Goal: Task Accomplishment & Management: Manage account settings

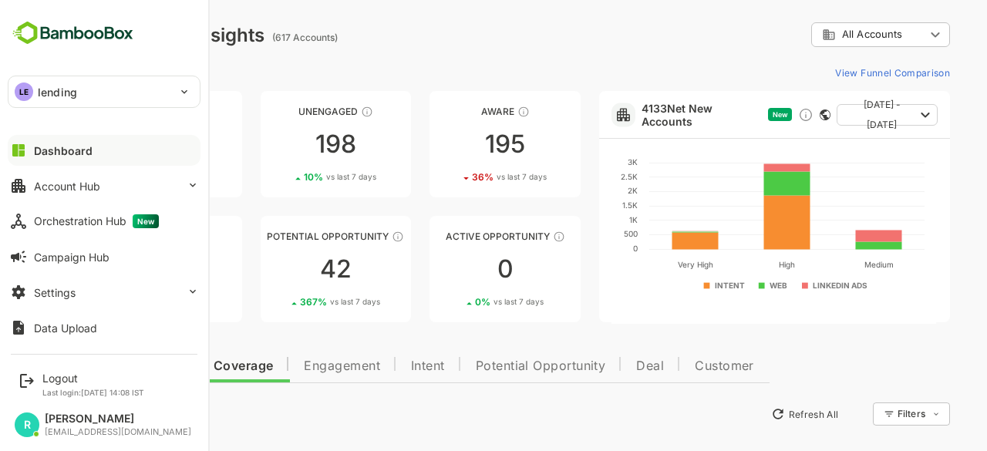
click at [57, 91] on p "lending" at bounding box center [57, 92] width 39 height 16
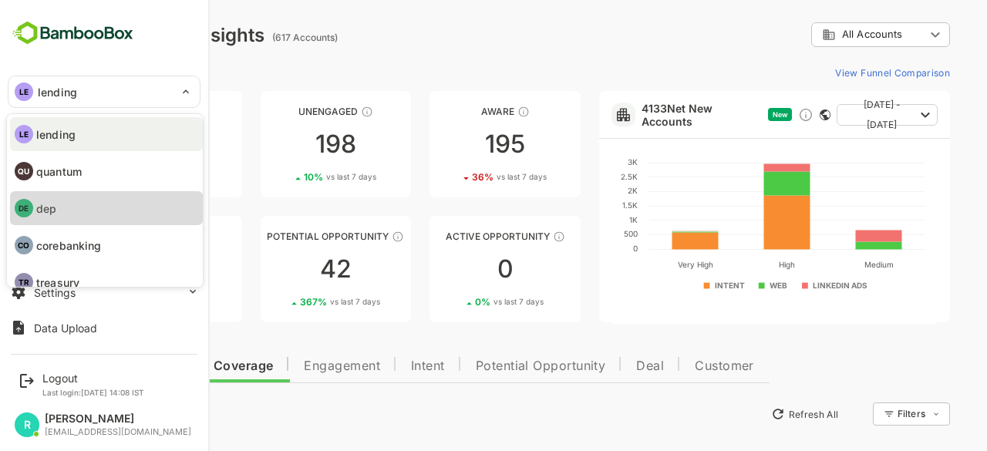
click at [65, 205] on li "DE dep" at bounding box center [106, 208] width 193 height 34
type input "***"
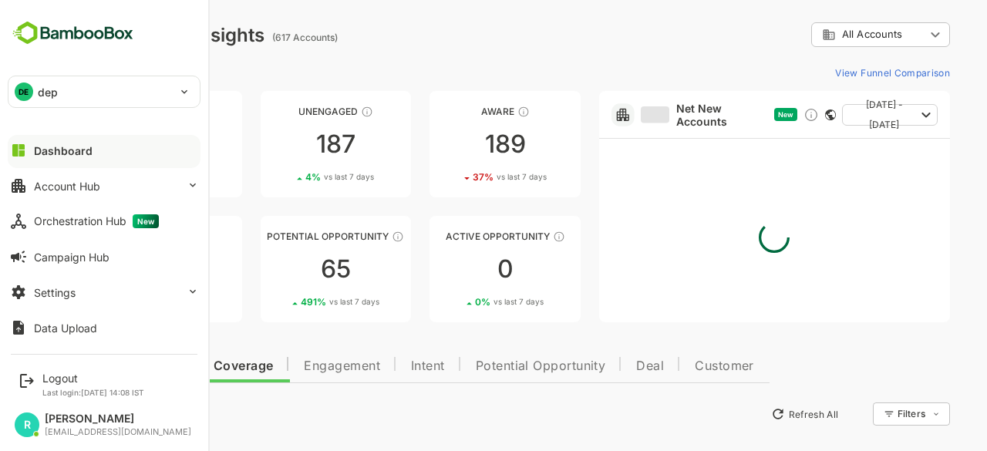
click at [588, 214] on div "Unreached 82 1 % vs last 7 days Unengaged 187 4 % vs last 7 days Aware 189 37 %…" at bounding box center [520, 206] width 859 height 231
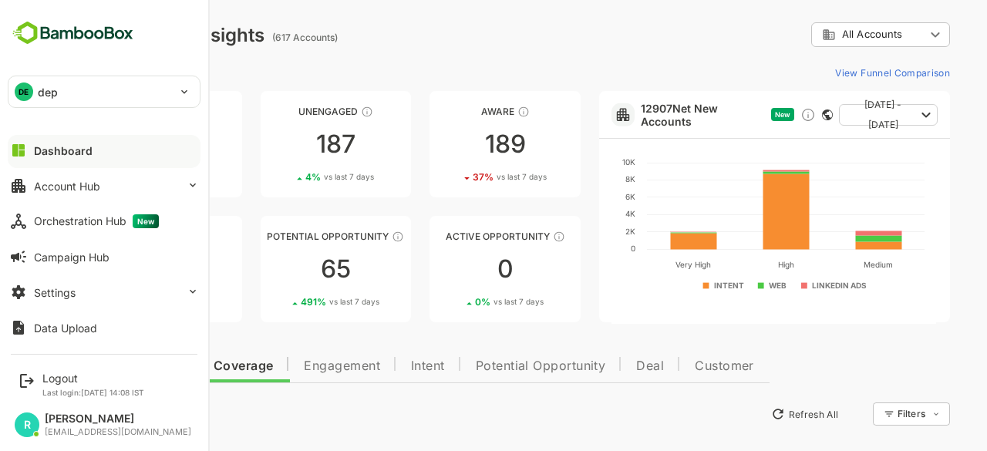
click at [588, 214] on div "Unreached 82 1 % vs last 7 days Unengaged 187 4 % vs last 7 days Aware 189 37 %…" at bounding box center [520, 206] width 859 height 231
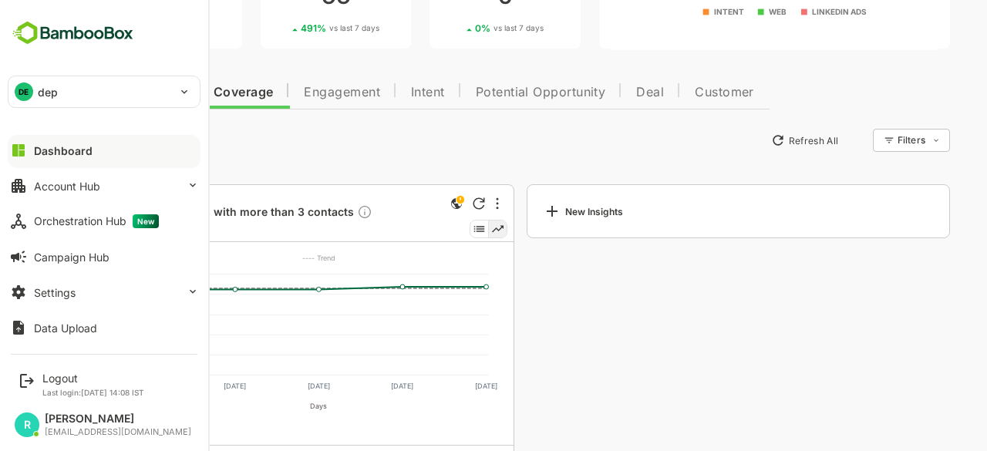
scroll to position [274, 0]
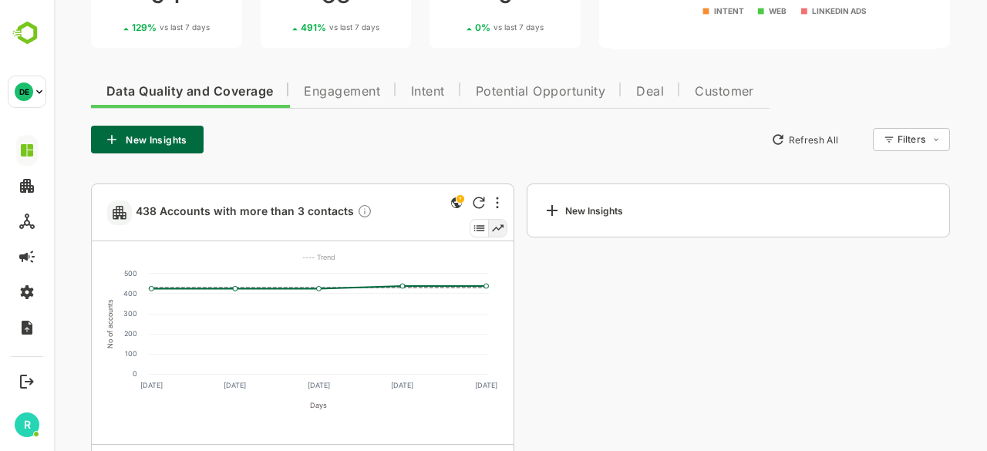
click at [403, 130] on div "New Insights Refresh All Filters ​" at bounding box center [520, 140] width 859 height 28
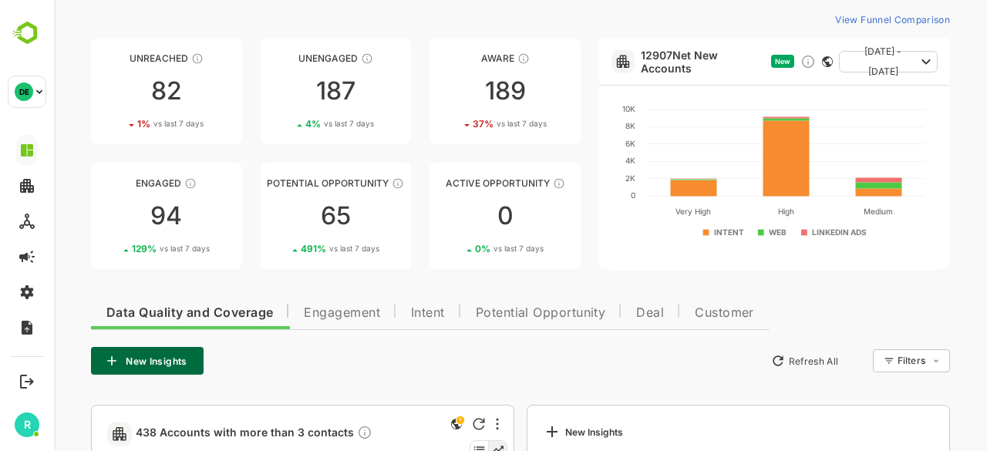
scroll to position [52, 0]
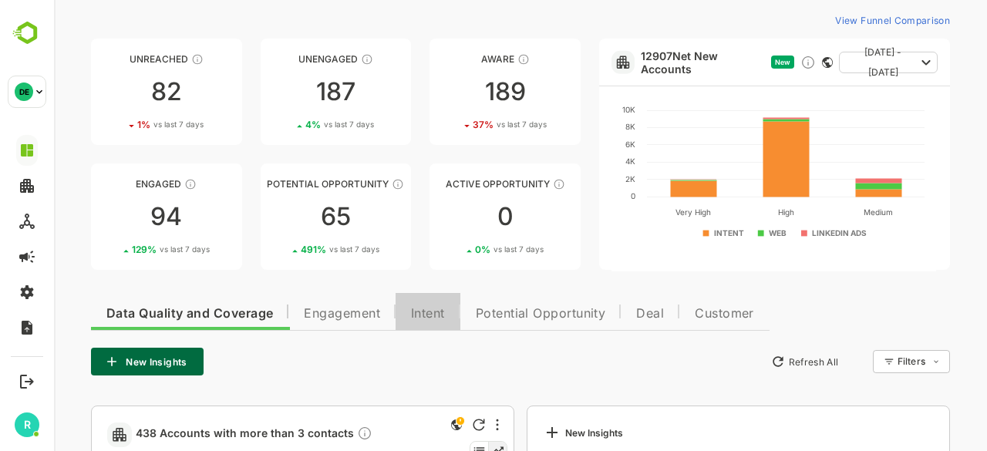
click at [434, 309] on span "Intent" at bounding box center [428, 314] width 34 height 12
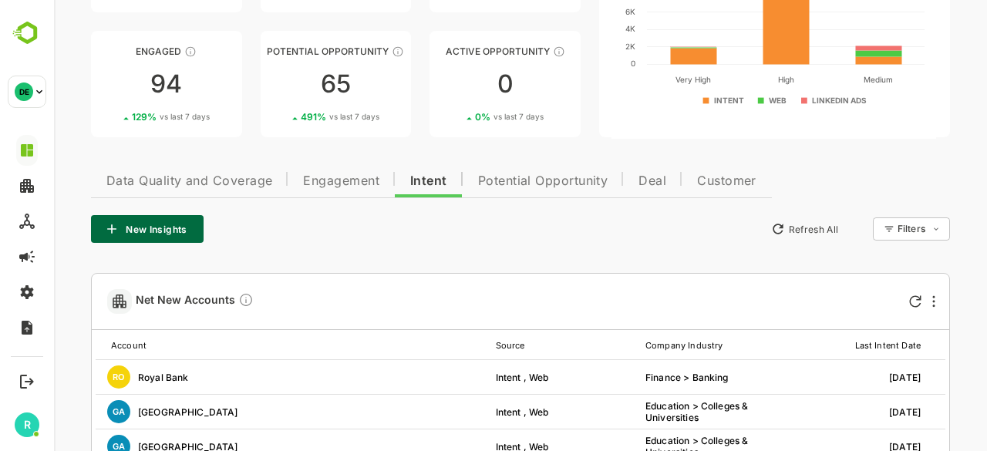
scroll to position [184, 0]
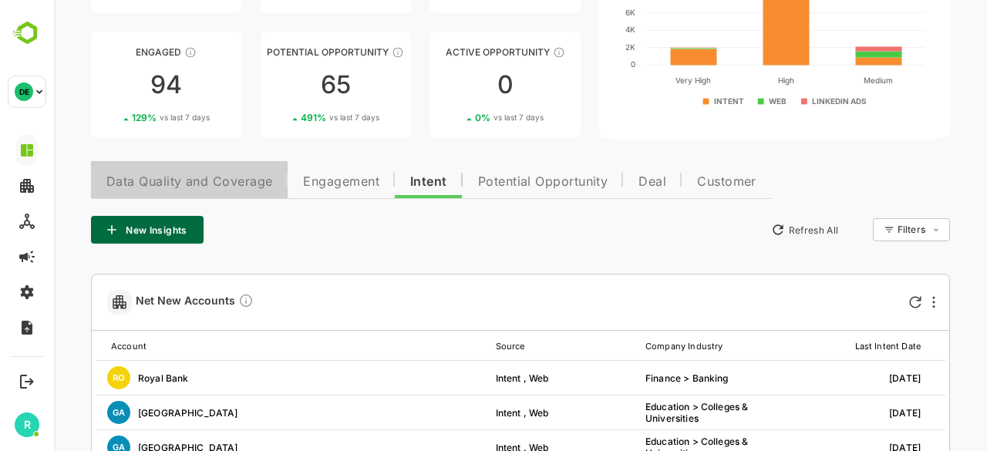
click at [206, 176] on span "Data Quality and Coverage" at bounding box center [189, 182] width 166 height 12
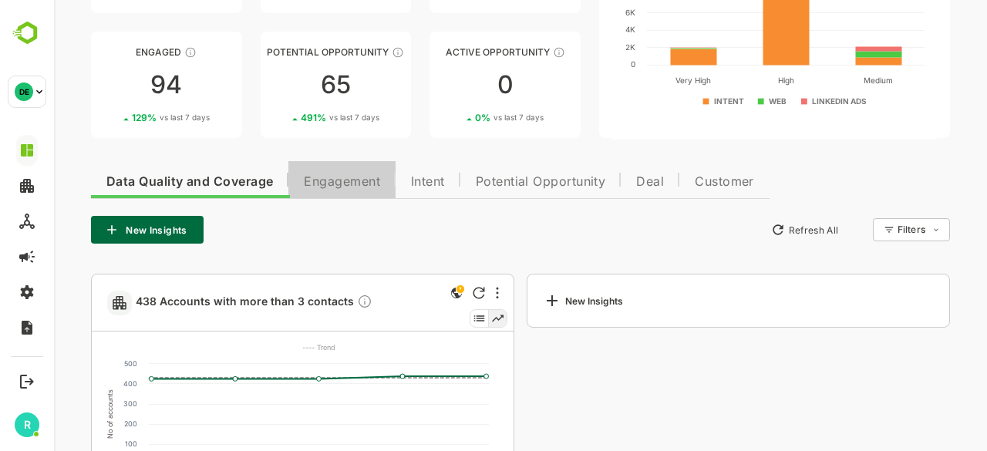
click at [370, 176] on span "Engagement" at bounding box center [342, 182] width 76 height 12
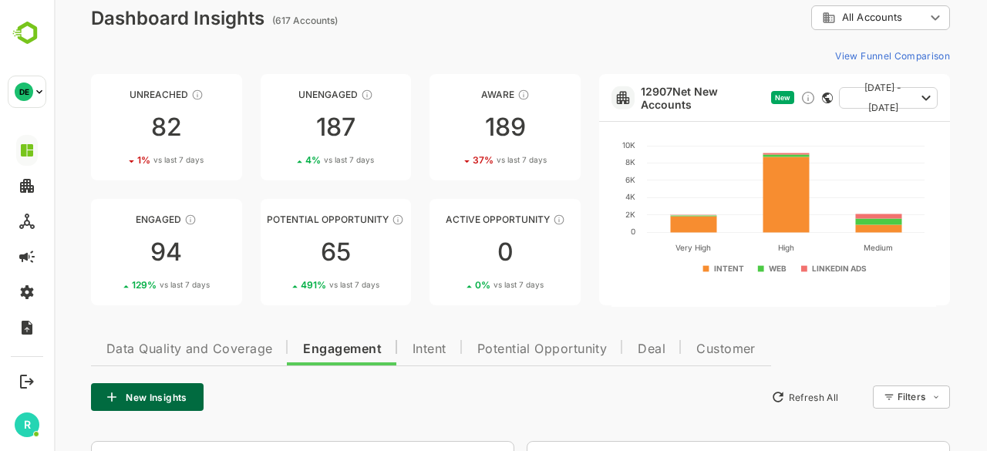
scroll to position [0, 0]
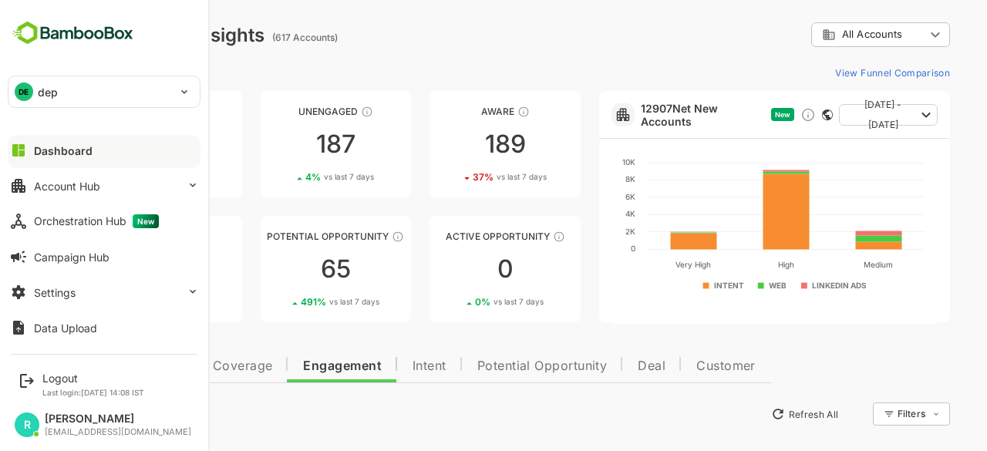
click at [68, 150] on div "Dashboard" at bounding box center [63, 150] width 59 height 13
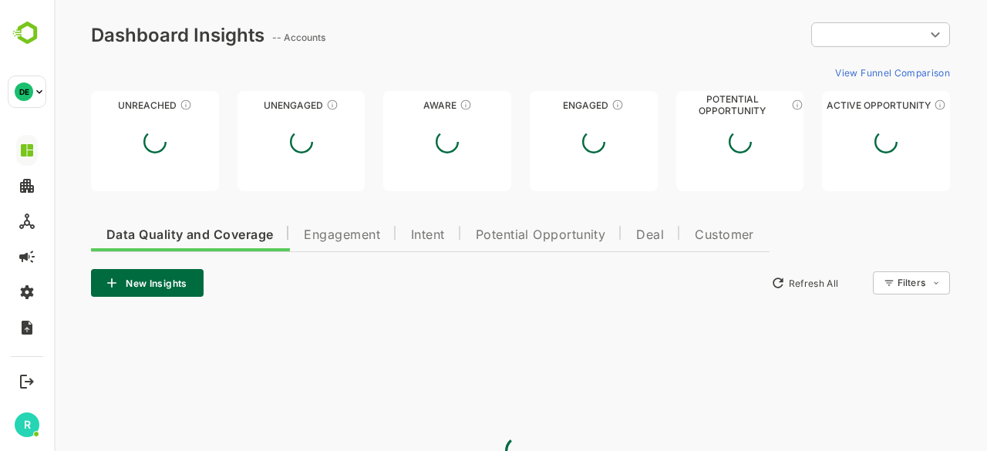
type input "**********"
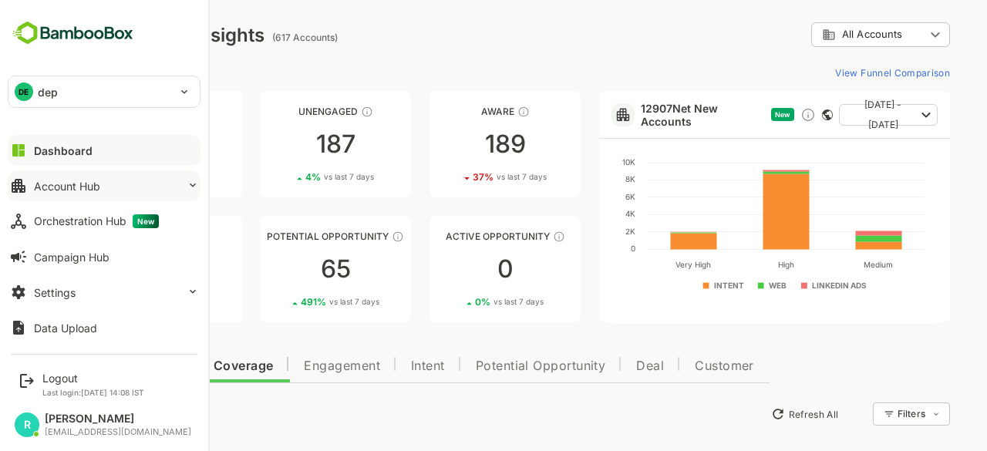
click at [123, 183] on button "Account Hub" at bounding box center [104, 185] width 193 height 31
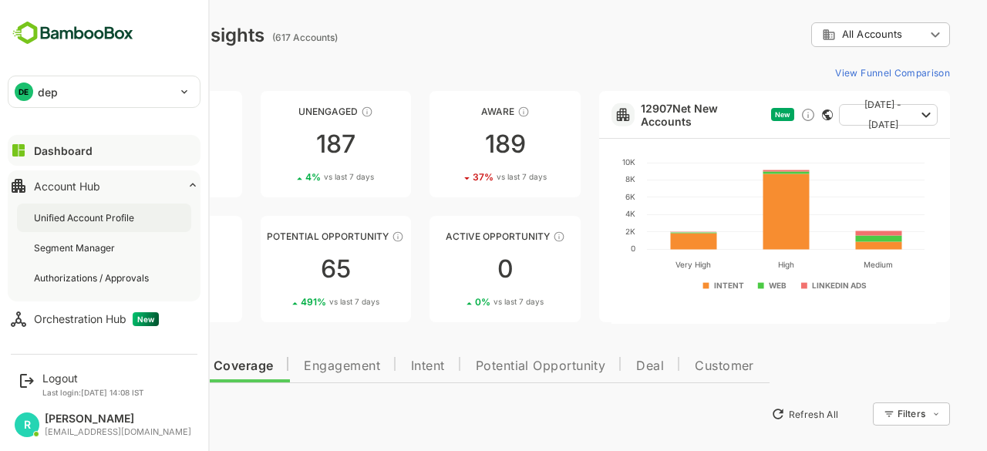
click at [87, 218] on div "Unified Account Profile" at bounding box center [85, 217] width 103 height 13
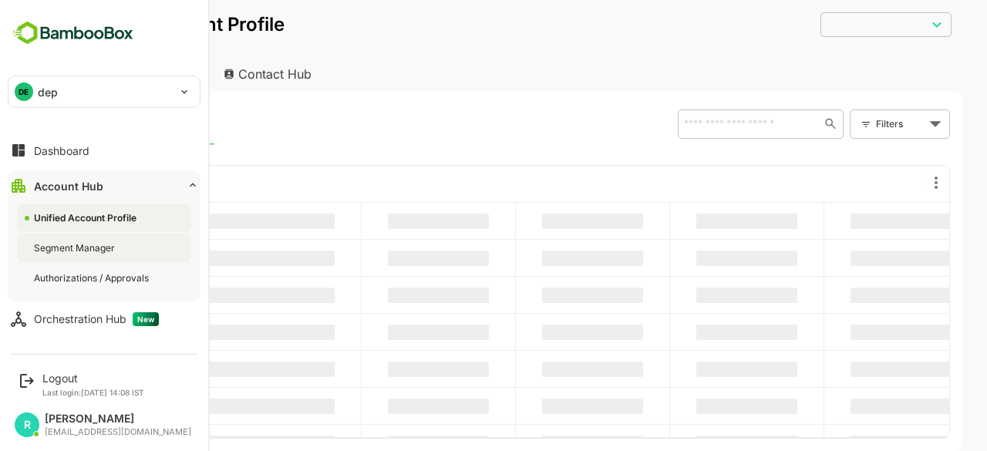
type input "**********"
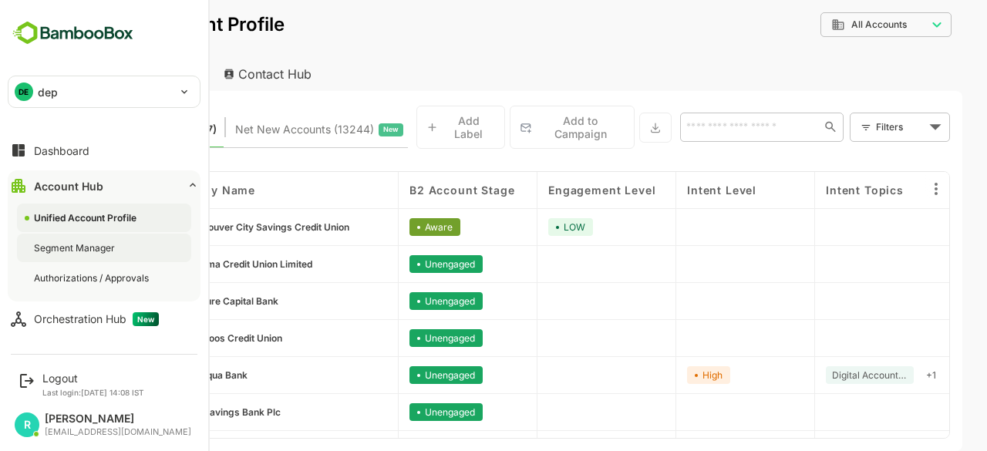
click at [72, 249] on div "Segment Manager" at bounding box center [76, 247] width 84 height 13
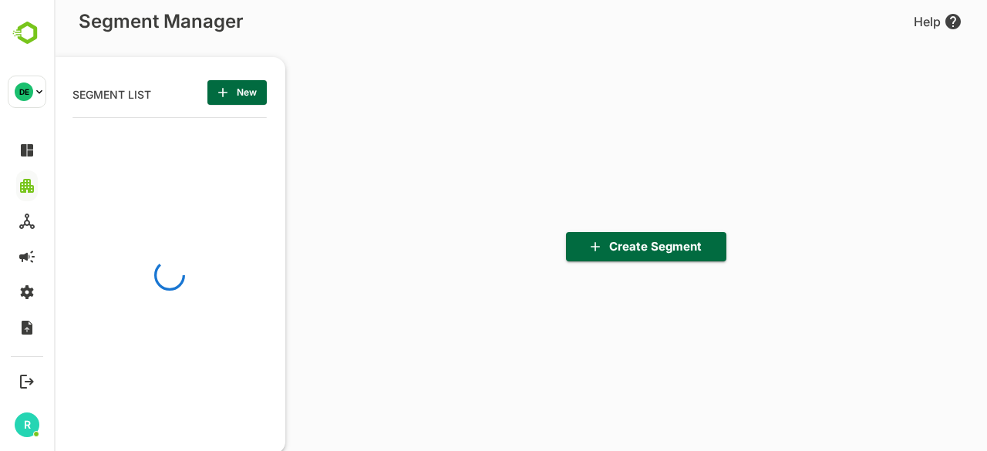
scroll to position [5, 5]
click at [509, 104] on div "Create Segment" at bounding box center [636, 247] width 702 height 416
click at [407, 61] on div "Create Segment" at bounding box center [636, 247] width 702 height 416
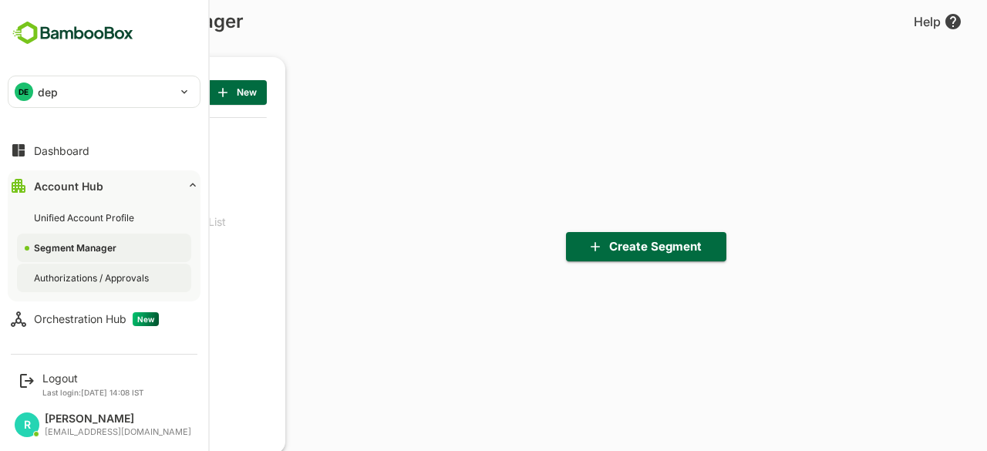
click at [77, 274] on div "Authorizations / Approvals" at bounding box center [93, 277] width 118 height 13
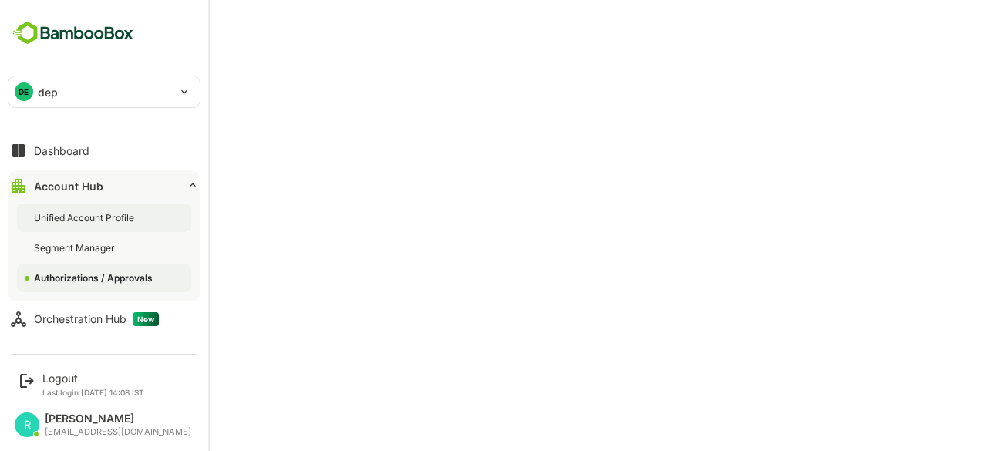
click at [83, 220] on div "Unified Account Profile" at bounding box center [85, 217] width 103 height 13
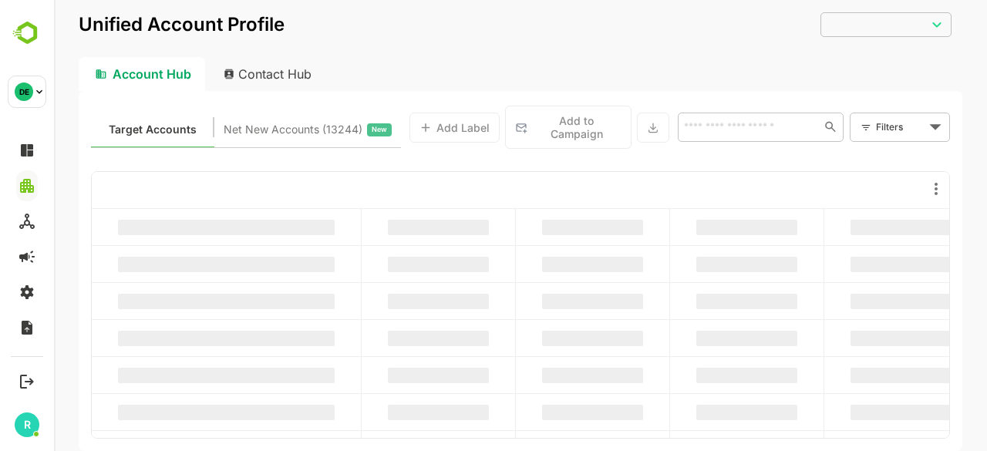
type input "**********"
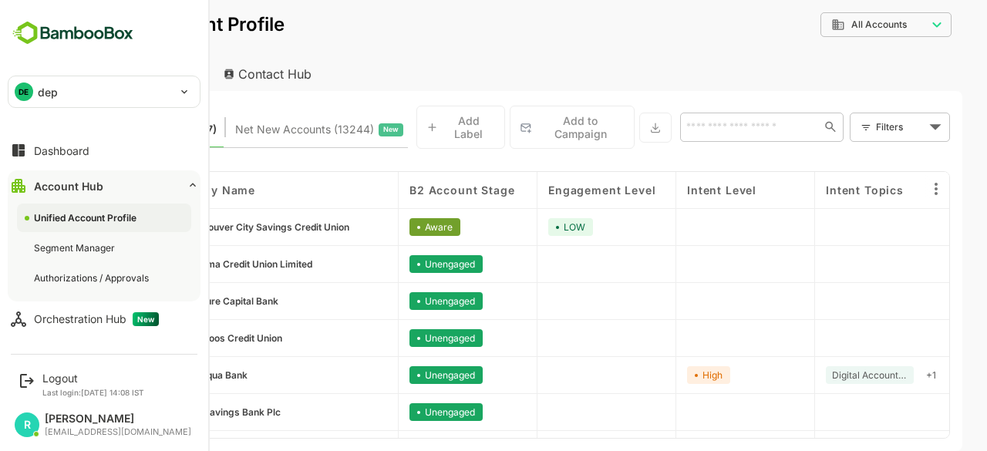
click at [171, 88] on div "DE dep" at bounding box center [94, 91] width 173 height 31
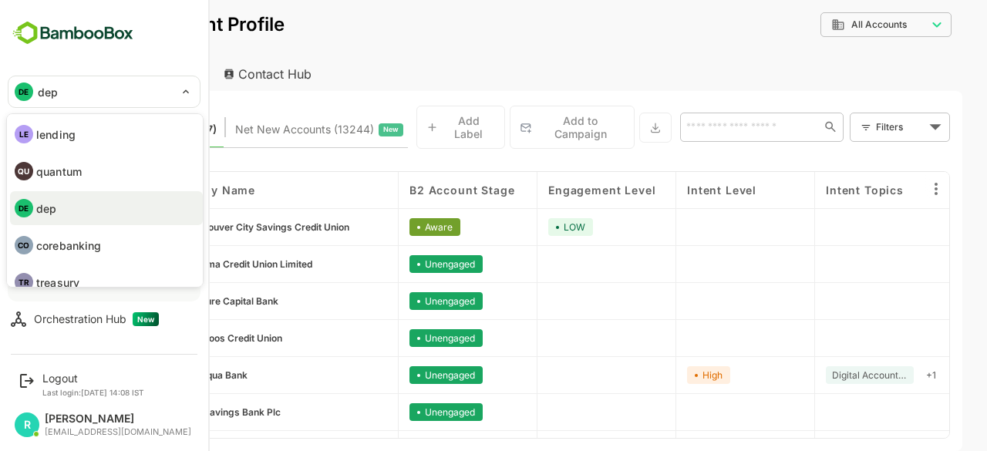
click at [89, 140] on li "LE lending" at bounding box center [106, 134] width 193 height 34
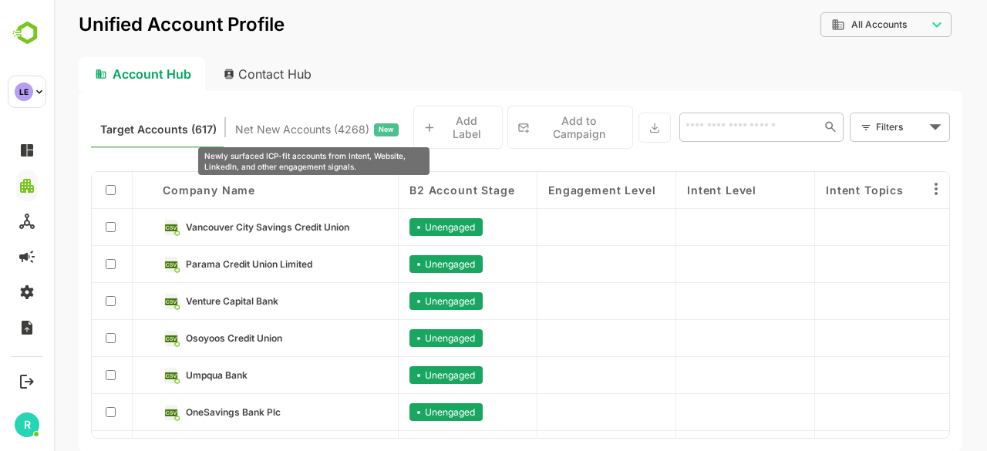
click at [305, 124] on span "Net New Accounts ( 4268 )" at bounding box center [302, 130] width 134 height 20
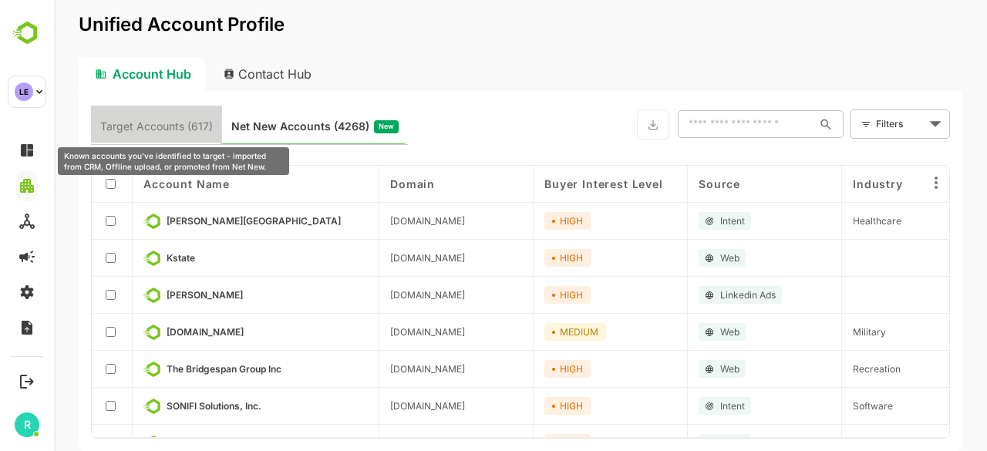
click at [141, 119] on span "Target Accounts (617)" at bounding box center [156, 126] width 113 height 20
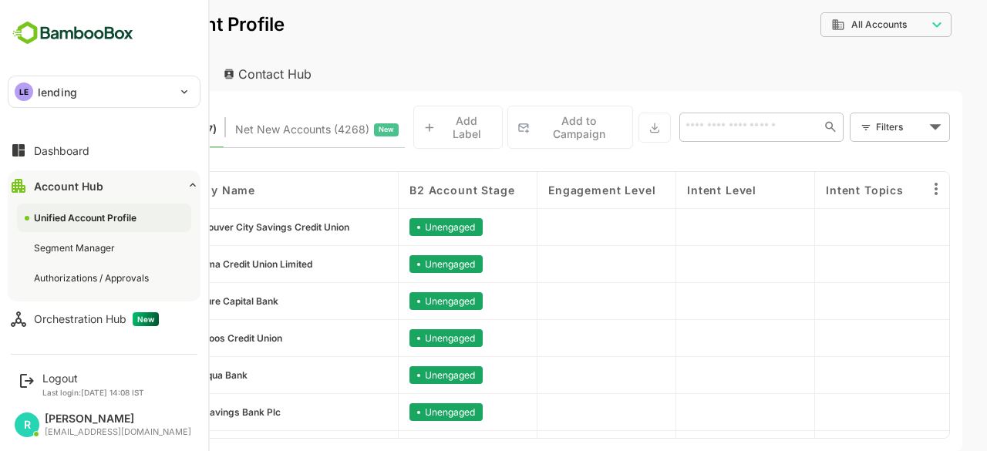
click at [151, 93] on div "LE lending" at bounding box center [94, 91] width 173 height 31
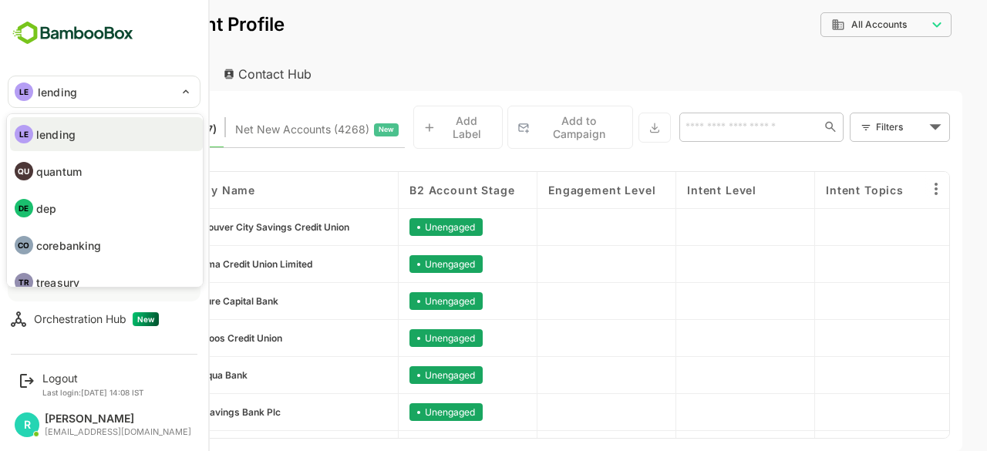
scroll to position [15, 0]
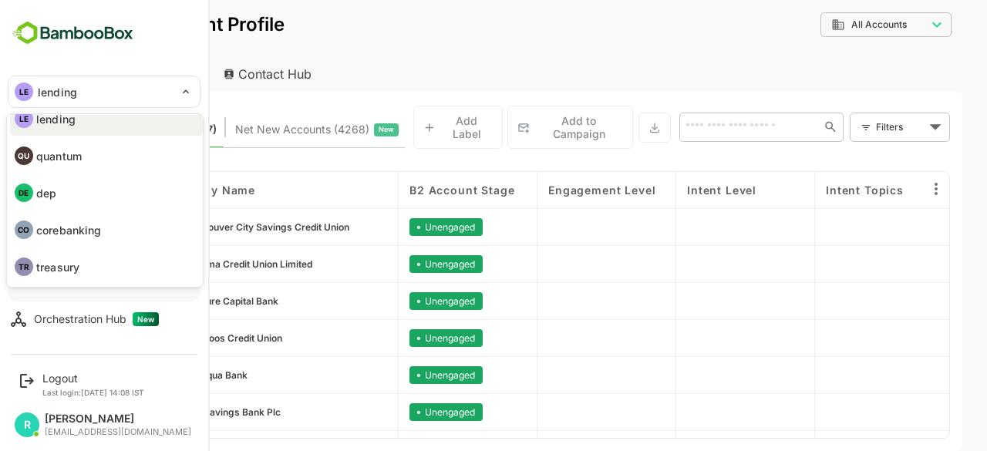
click at [419, 31] on div at bounding box center [493, 225] width 987 height 451
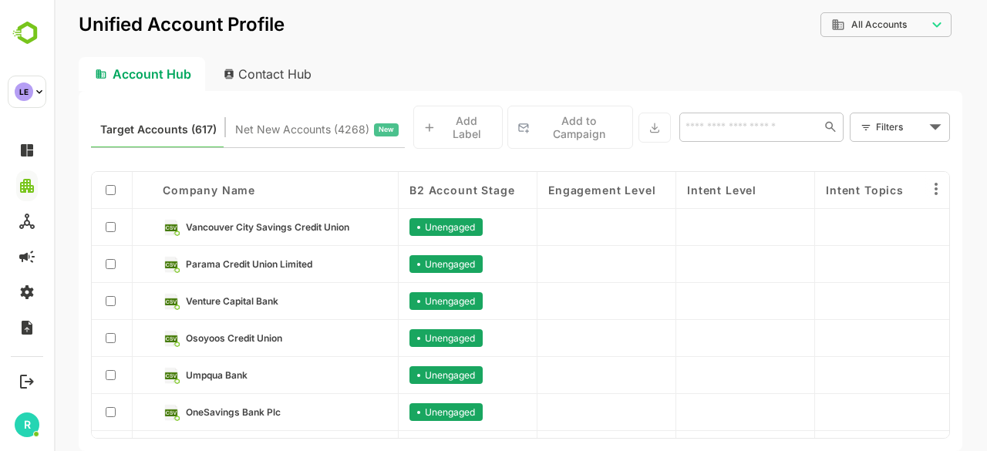
click at [463, 44] on div "**********" at bounding box center [521, 34] width 884 height 45
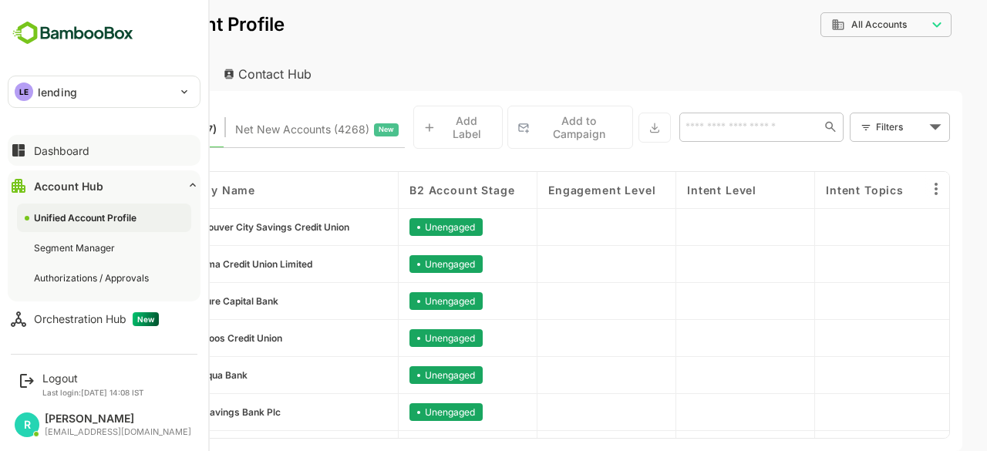
click at [79, 154] on div "Dashboard" at bounding box center [62, 150] width 56 height 13
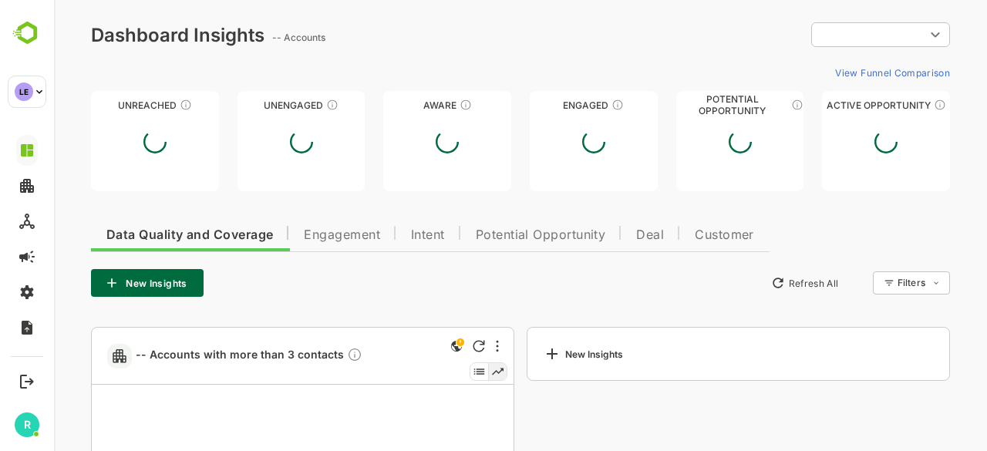
type input "**********"
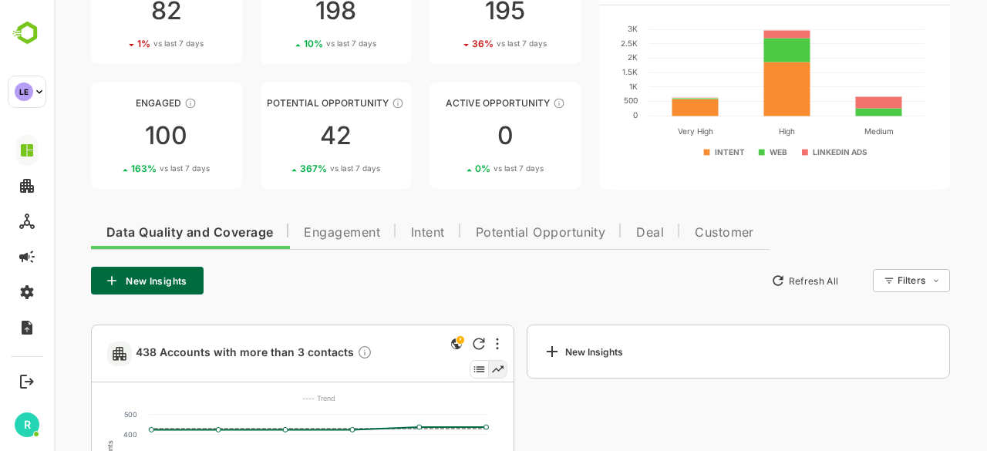
scroll to position [83, 0]
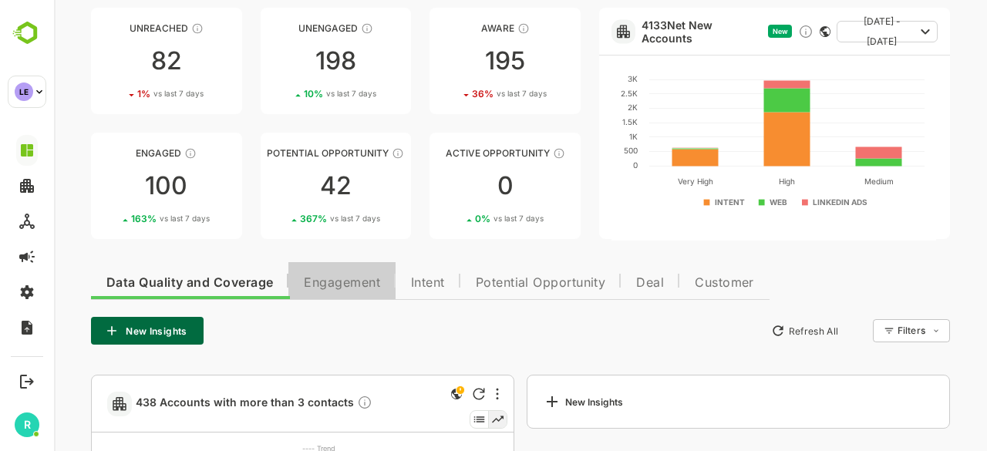
click at [365, 281] on span "Engagement" at bounding box center [342, 283] width 76 height 12
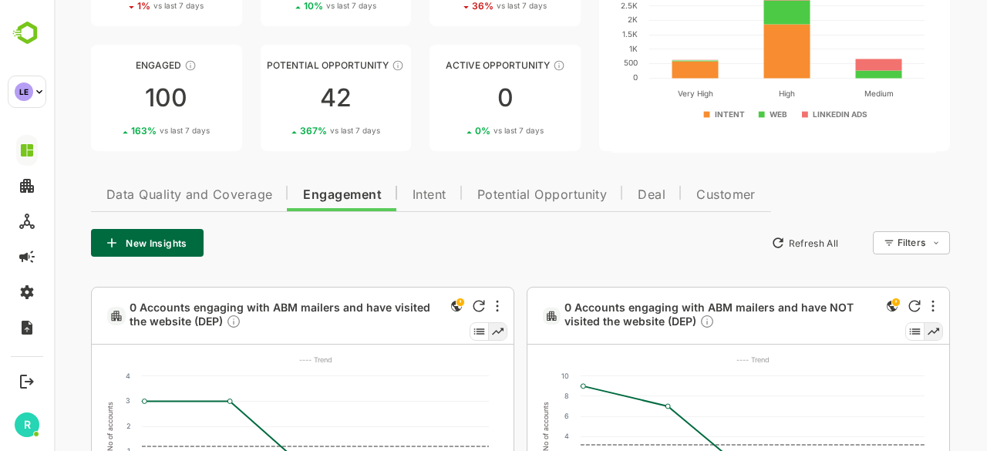
scroll to position [0, 0]
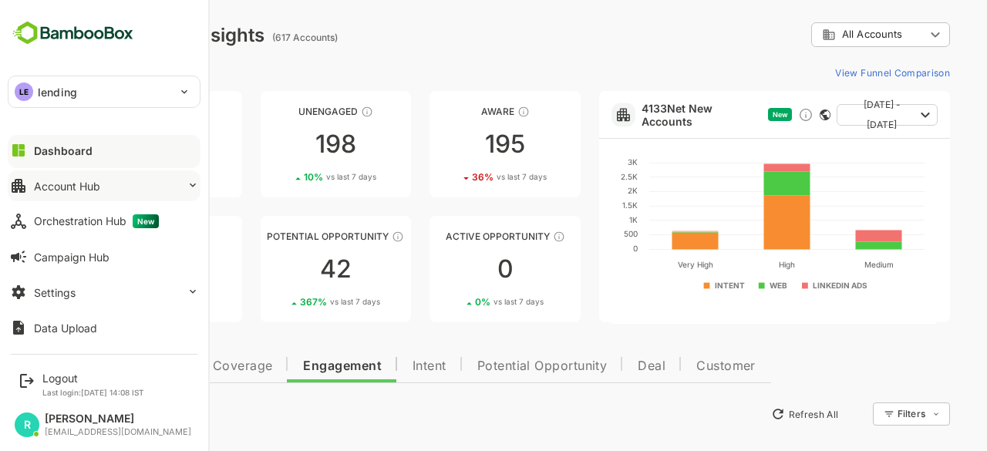
click at [116, 184] on button "Account Hub" at bounding box center [104, 185] width 193 height 31
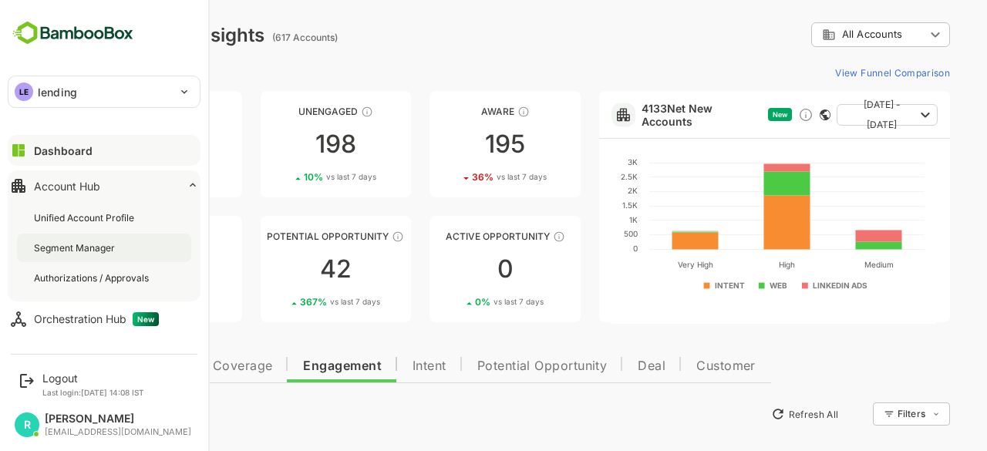
click at [79, 248] on div "Segment Manager" at bounding box center [76, 247] width 84 height 13
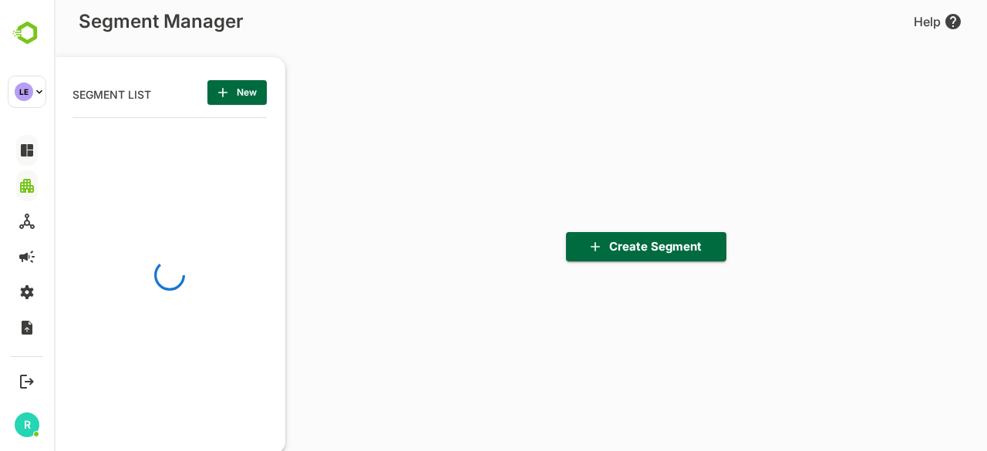
scroll to position [312, 190]
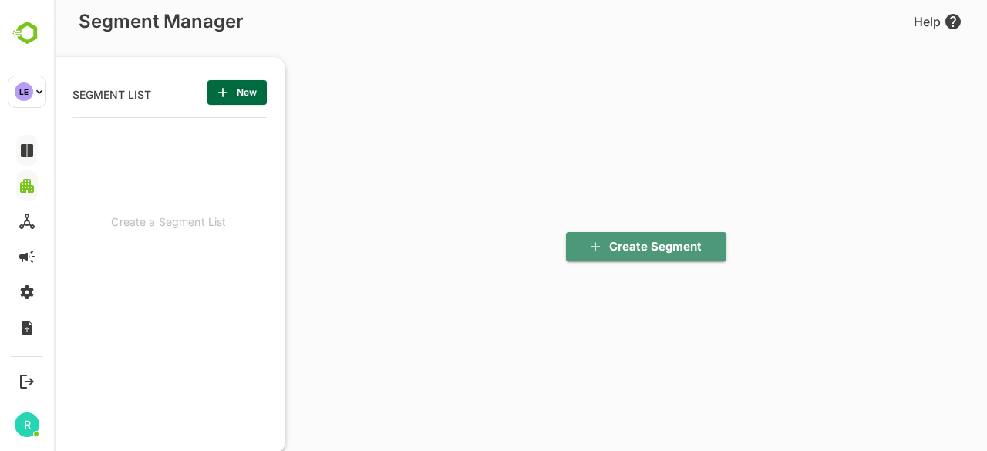
click at [640, 248] on span "Create Segment" at bounding box center [646, 247] width 136 height 20
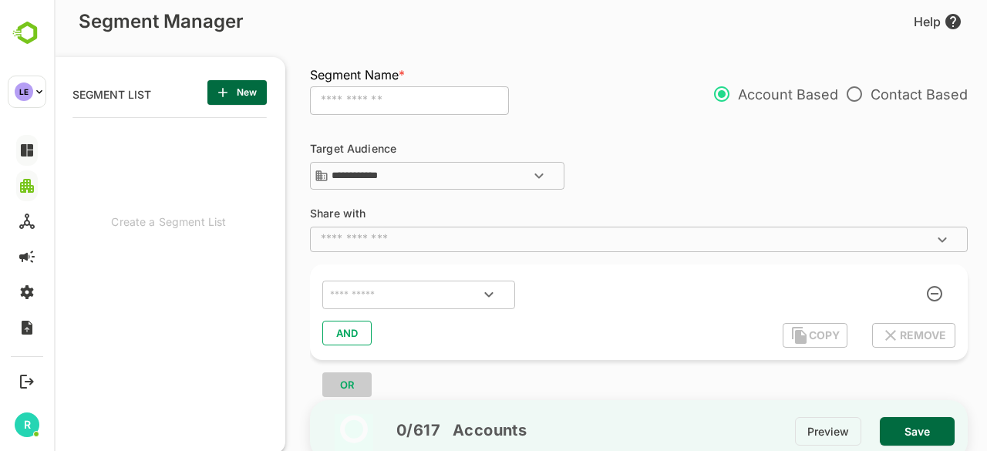
click at [433, 102] on input "text" at bounding box center [409, 100] width 199 height 29
click at [535, 173] on icon "Open" at bounding box center [539, 176] width 19 height 19
type input "**********"
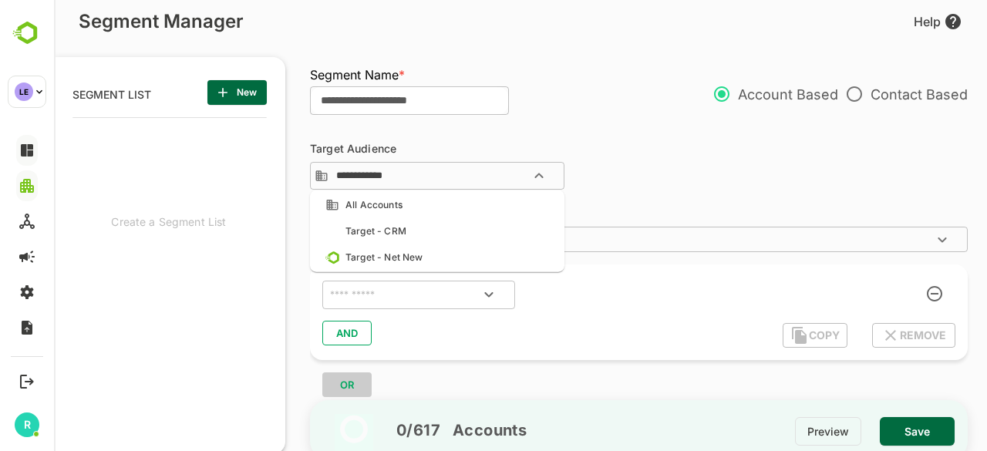
click at [490, 128] on div "**********" at bounding box center [646, 264] width 673 height 280
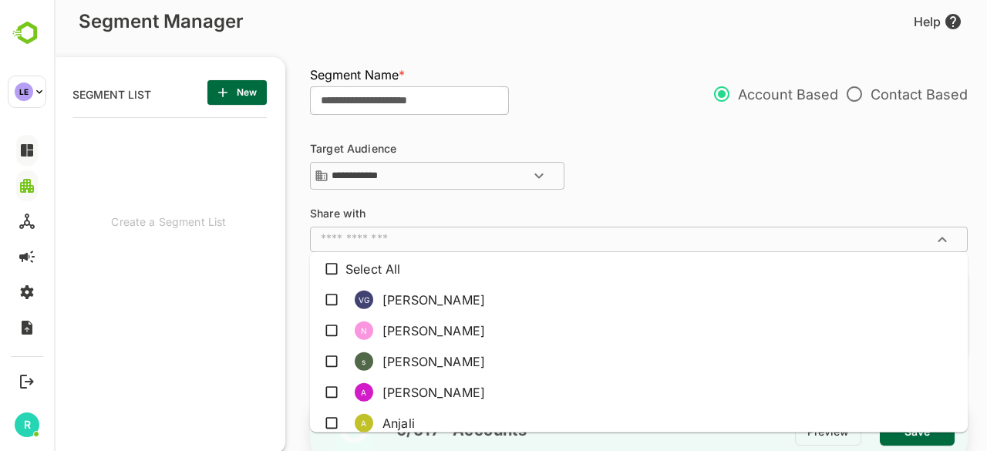
click at [601, 238] on input "text" at bounding box center [626, 238] width 623 height 15
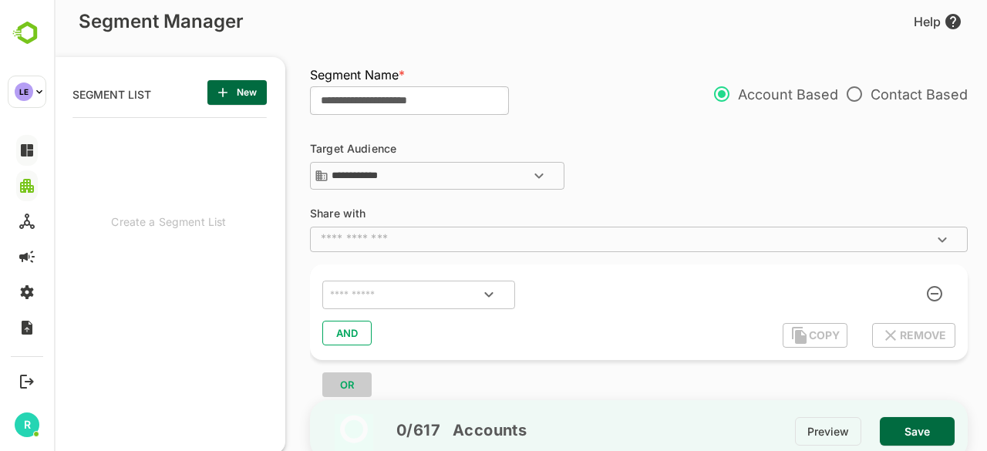
click div "**********"
drag, startPoint x: 461, startPoint y: 101, endPoint x: 273, endPoint y: 102, distance: 188.1
click at [273, 102] on div "**********" at bounding box center [520, 247] width 933 height 416
click at [552, 55] on div "**********" at bounding box center [636, 247] width 702 height 416
click at [229, 93] on icon "button" at bounding box center [222, 92] width 15 height 15
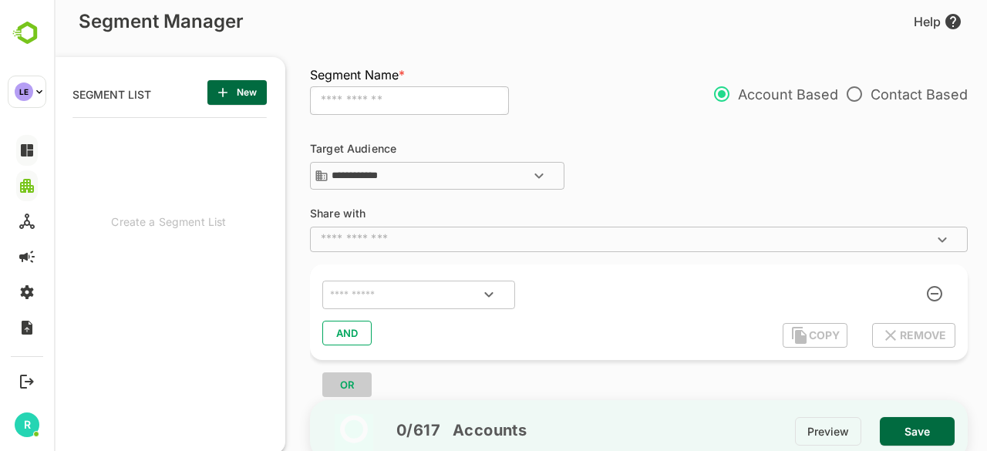
click at [665, 358] on div "​ AND COPY REMOVE" at bounding box center [639, 312] width 658 height 96
click at [237, 95] on span "New" at bounding box center [237, 93] width 35 height 20
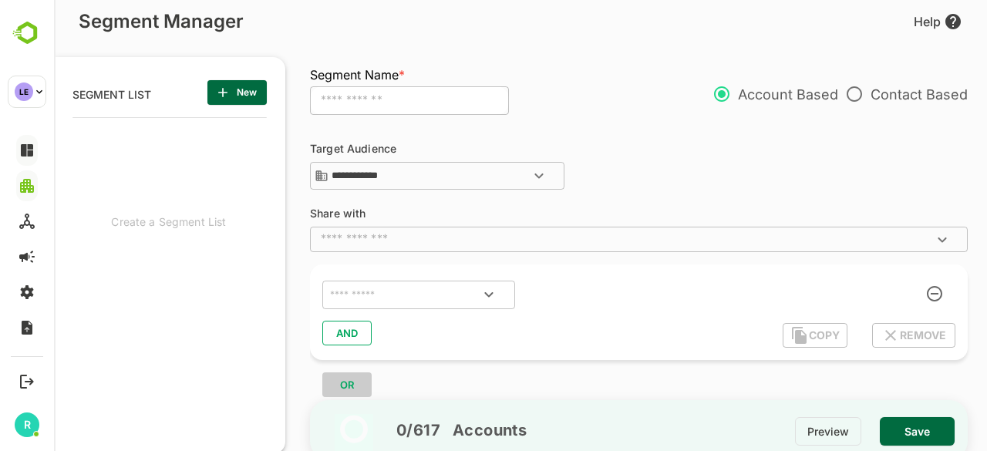
click at [526, 75] on div "Segment Name * ​" at bounding box center [445, 93] width 271 height 52
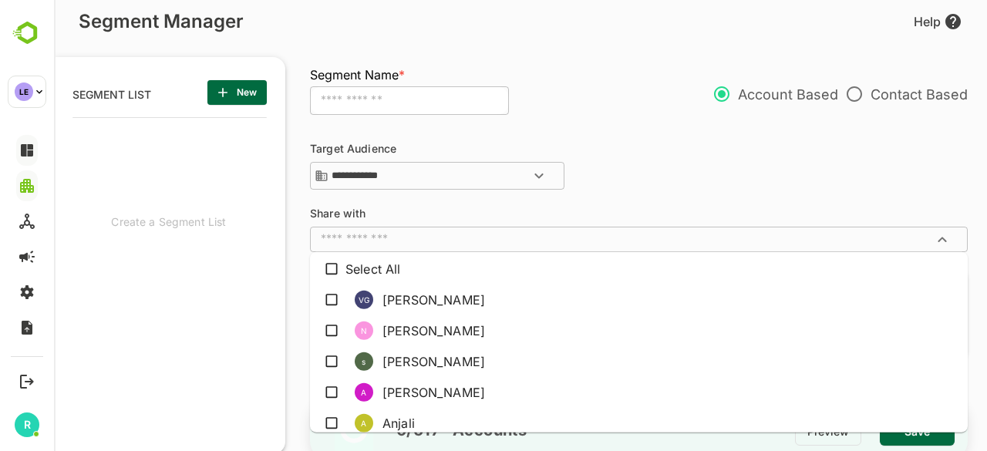
click at [559, 237] on input "text" at bounding box center [626, 238] width 623 height 15
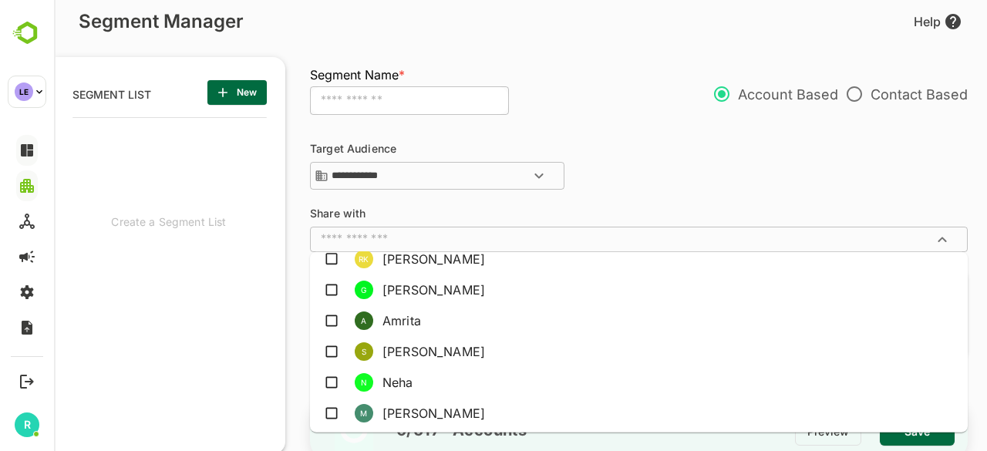
scroll to position [285, 0]
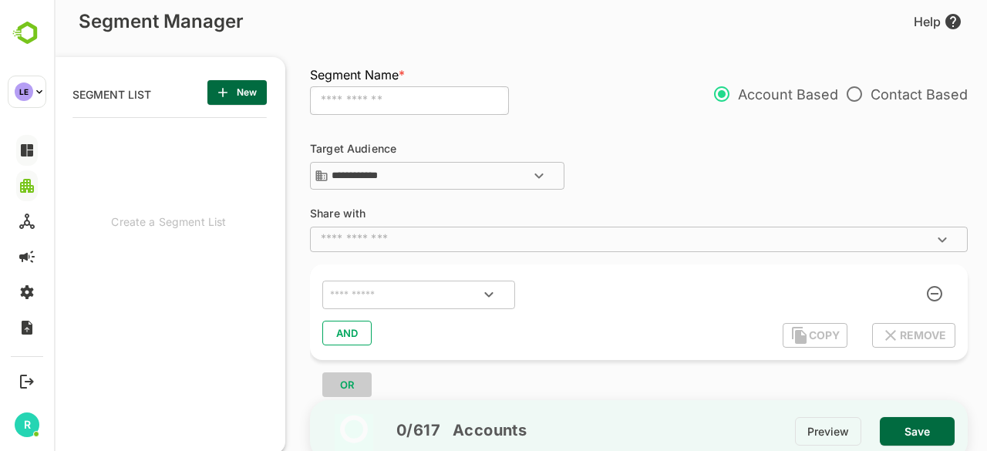
click div "**********"
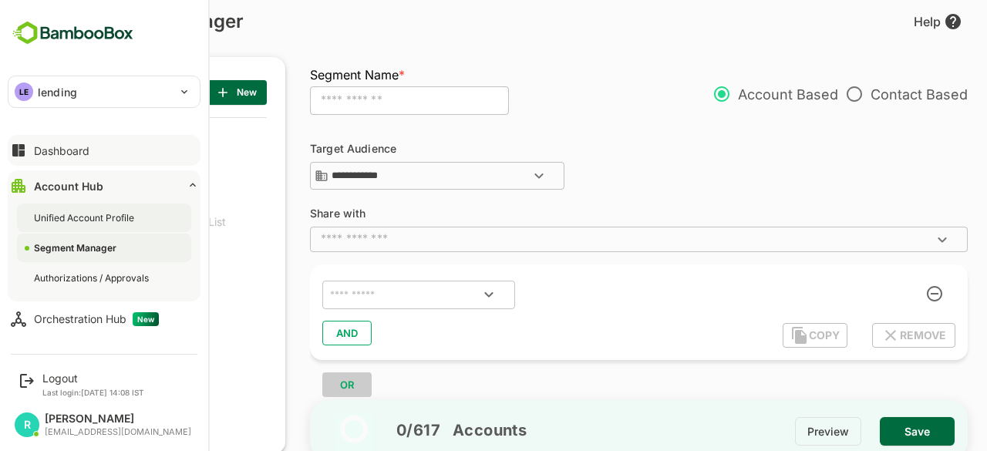
click at [83, 215] on div "Unified Account Profile" at bounding box center [85, 217] width 103 height 13
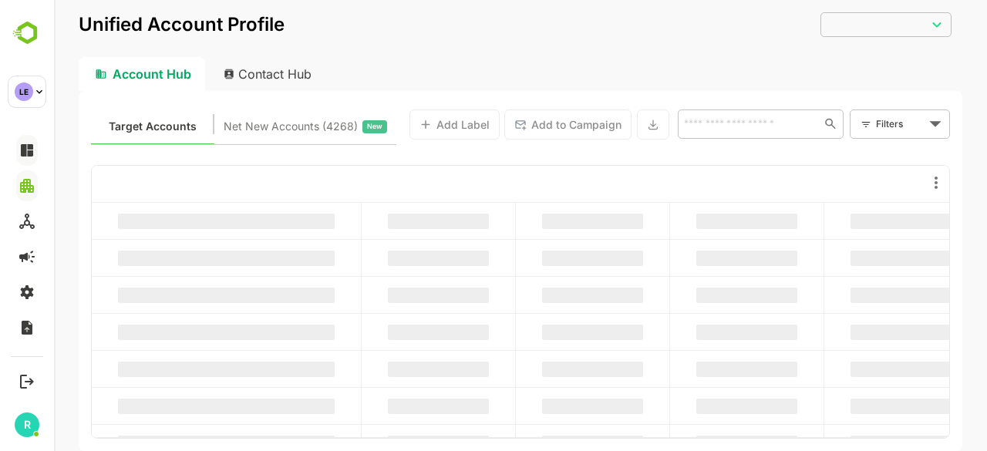
type input "**********"
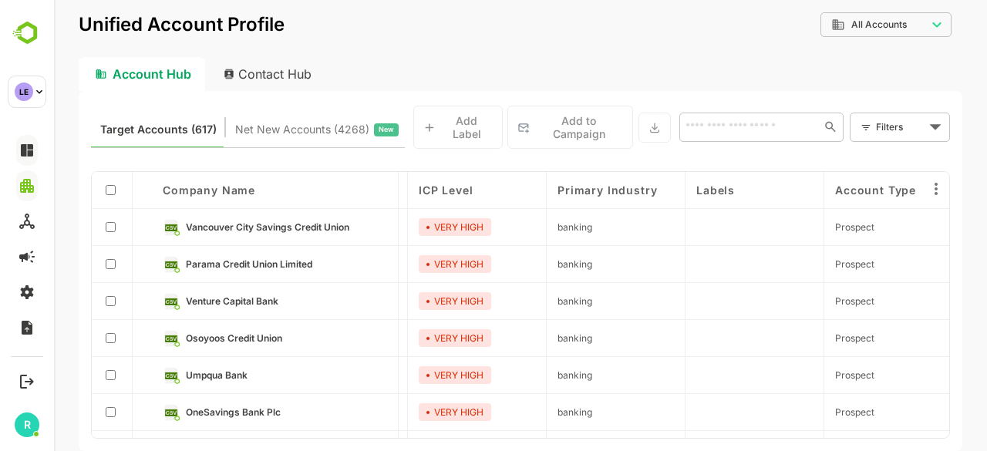
scroll to position [0, 547]
click at [419, 299] on div "VERY HIGH" at bounding box center [454, 301] width 72 height 18
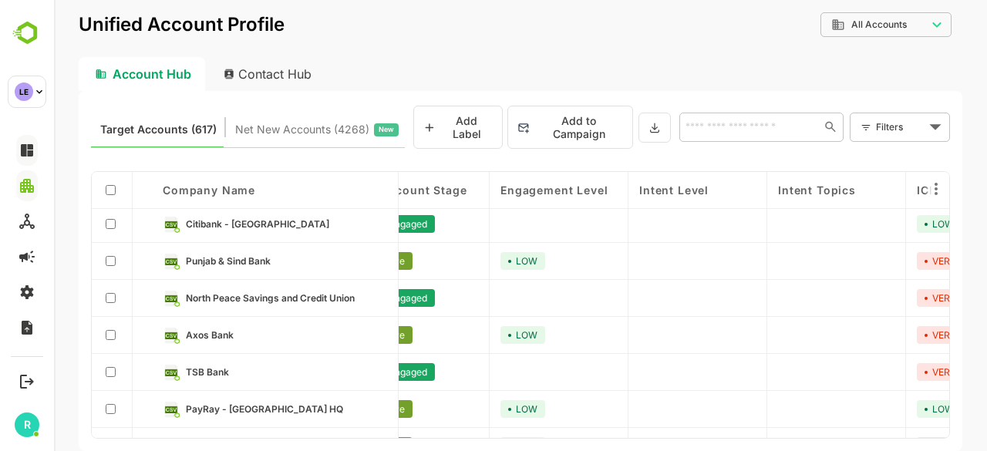
scroll to position [324, 48]
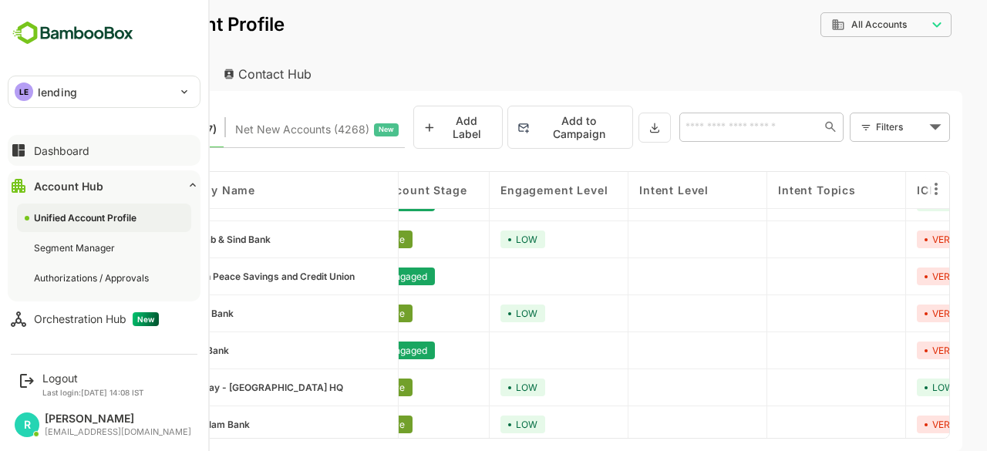
click at [76, 146] on div "Dashboard" at bounding box center [62, 150] width 56 height 13
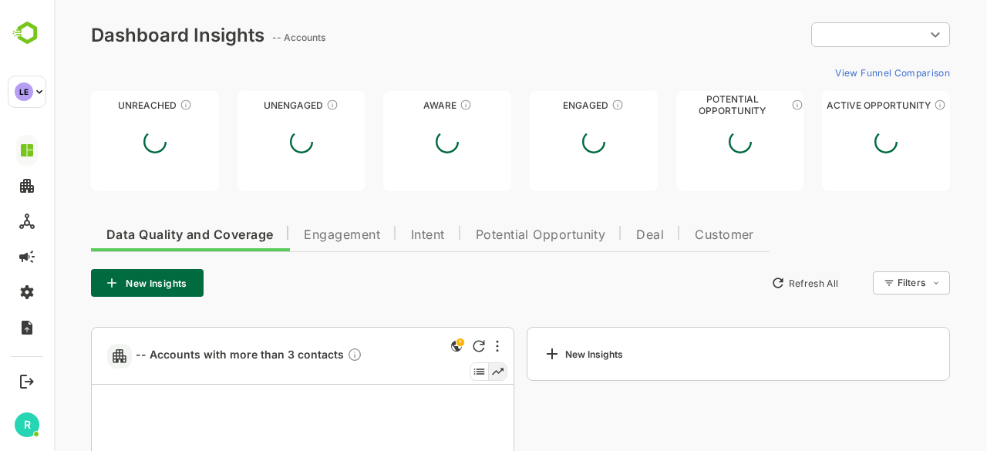
type input "**********"
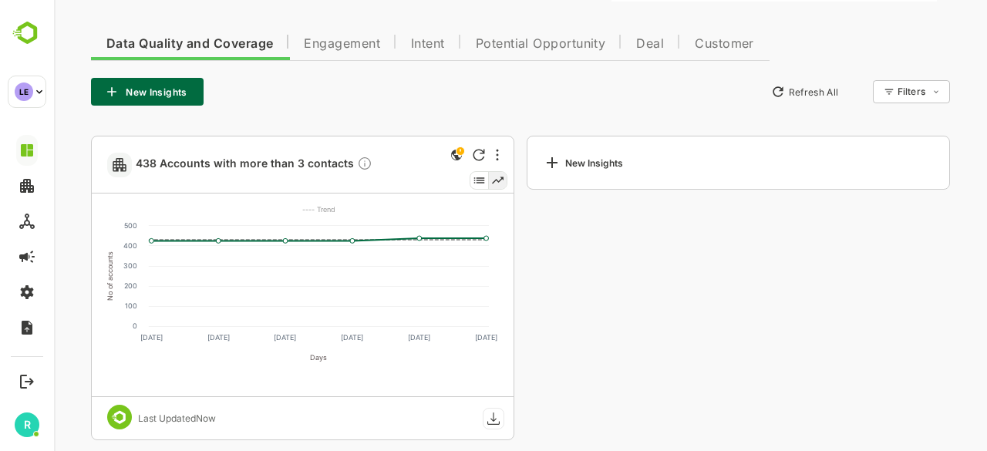
scroll to position [335, 0]
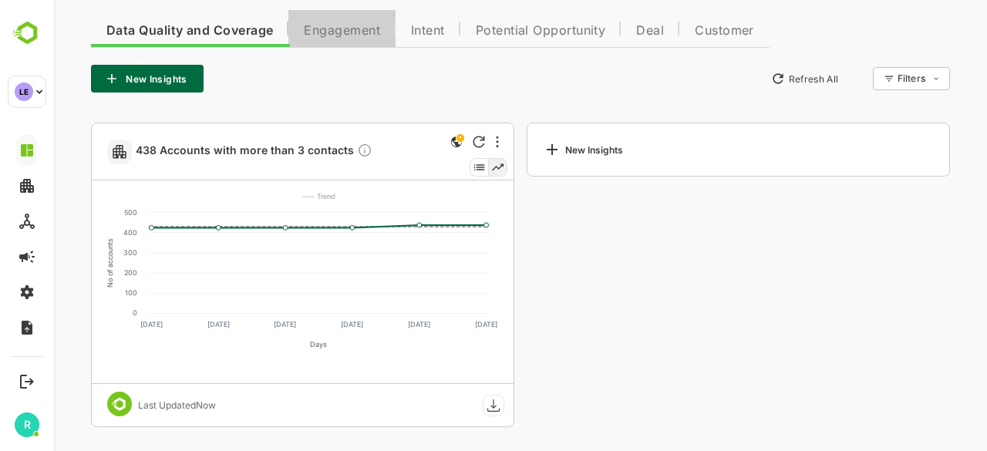
click at [364, 35] on span "Engagement" at bounding box center [342, 31] width 76 height 12
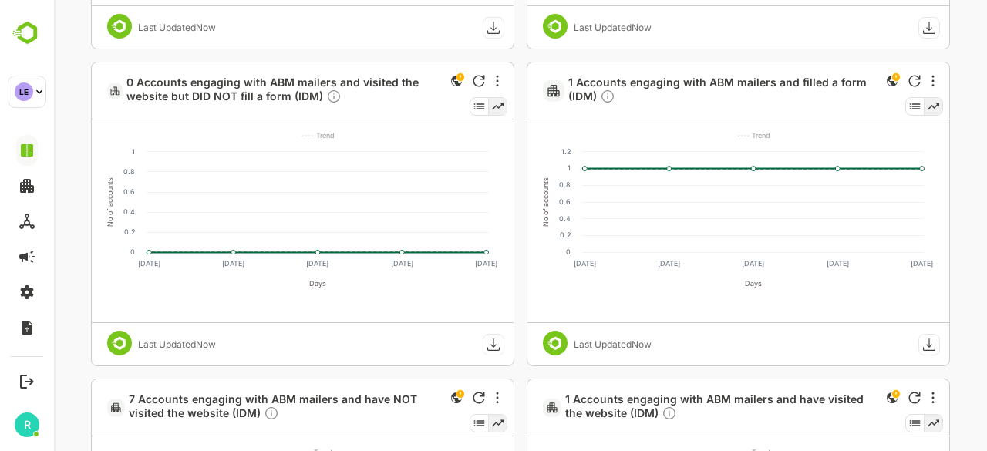
scroll to position [1031, 0]
click at [715, 79] on span "1 Accounts engaging with ABM mailers and filled a form (IDM)" at bounding box center [722, 90] width 308 height 31
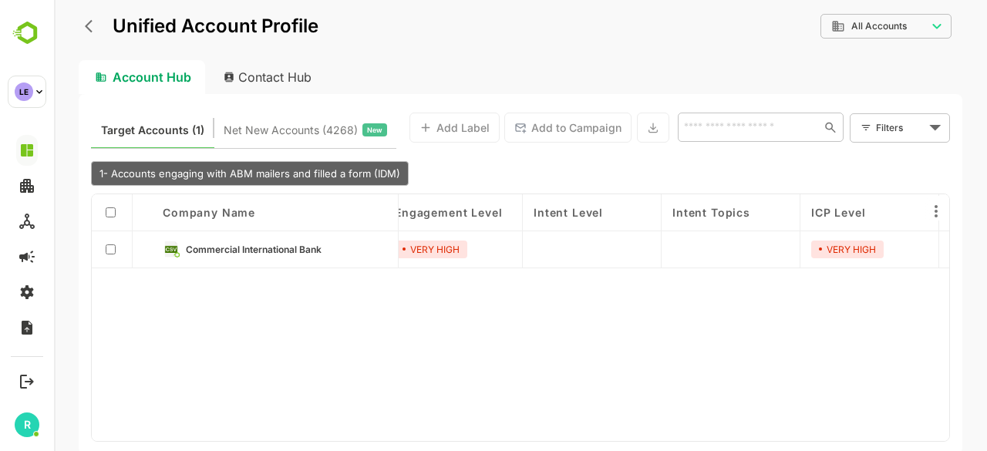
scroll to position [0, 0]
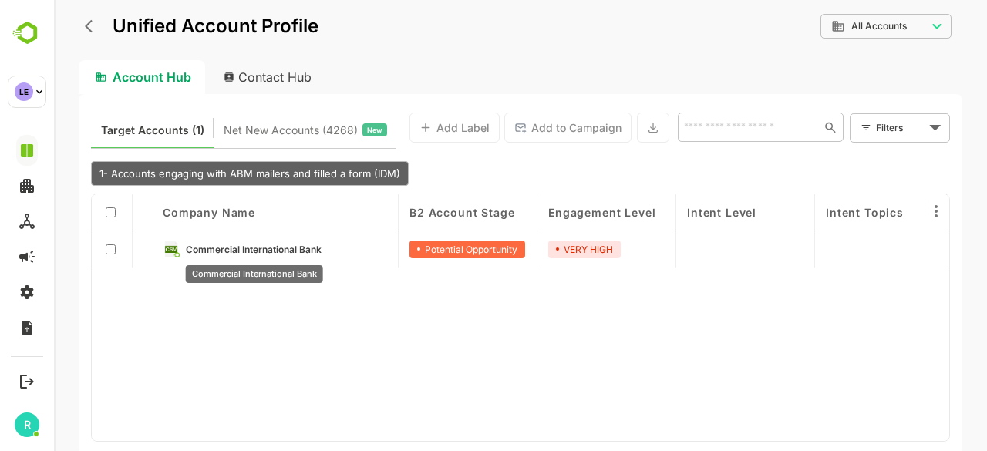
click at [264, 248] on span "Commercial International Bank" at bounding box center [254, 250] width 136 height 12
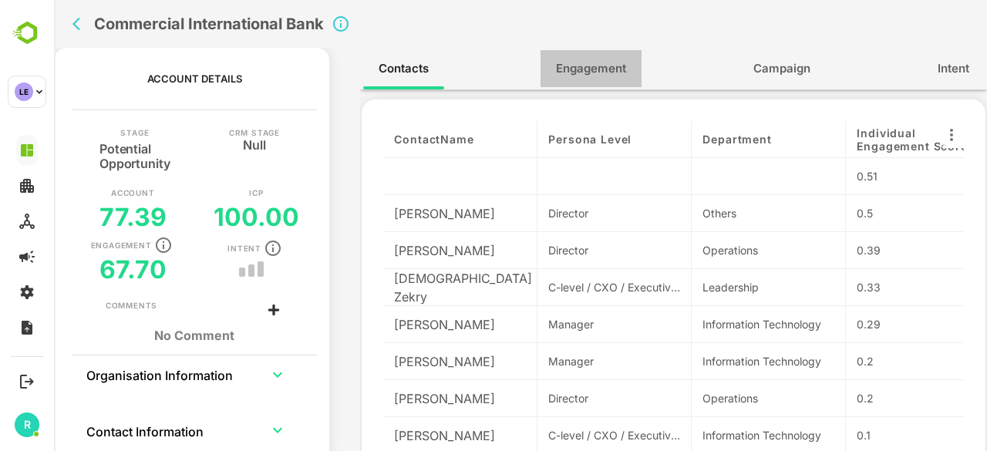
click at [594, 72] on span "Engagement" at bounding box center [591, 69] width 70 height 20
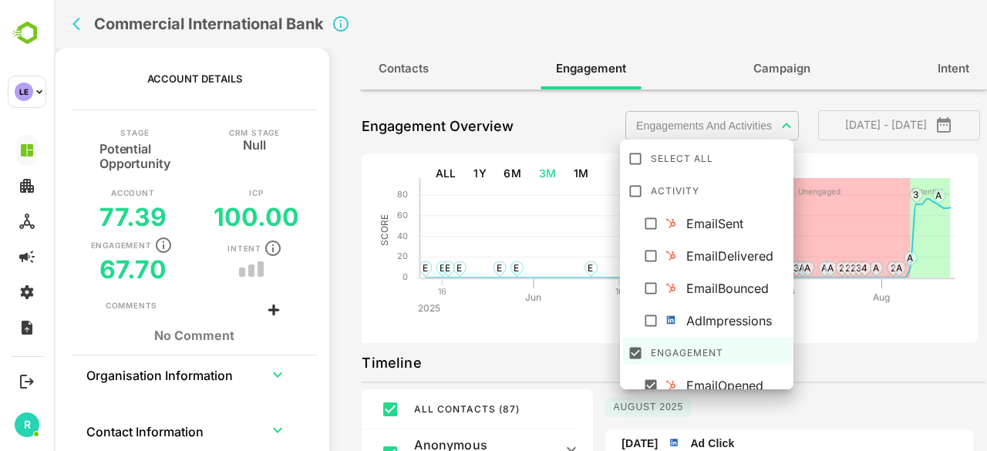
click at [773, 121] on body "**********" at bounding box center [520, 225] width 933 height 451
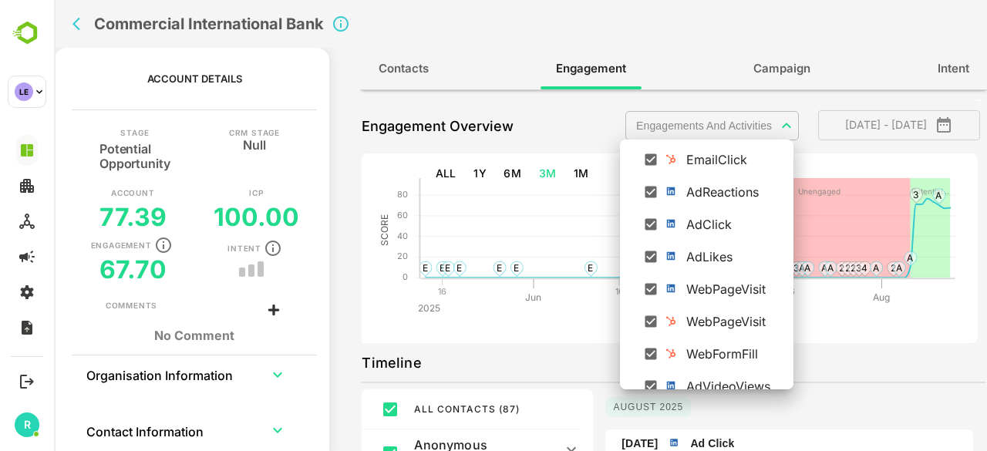
scroll to position [270, 0]
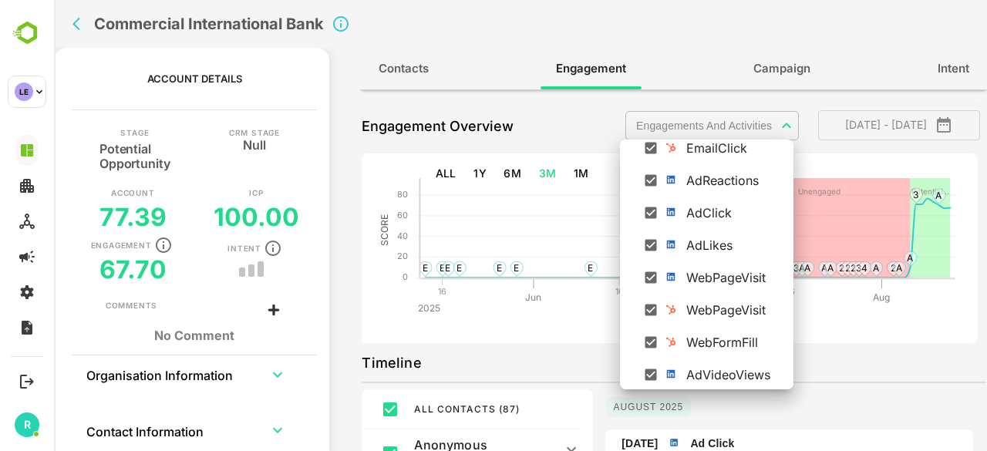
click at [904, 158] on div at bounding box center [520, 225] width 933 height 451
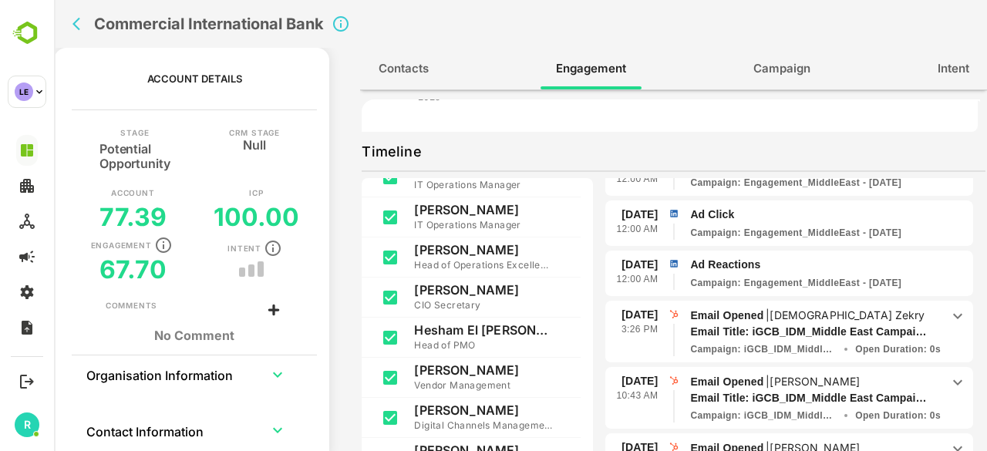
scroll to position [0, 0]
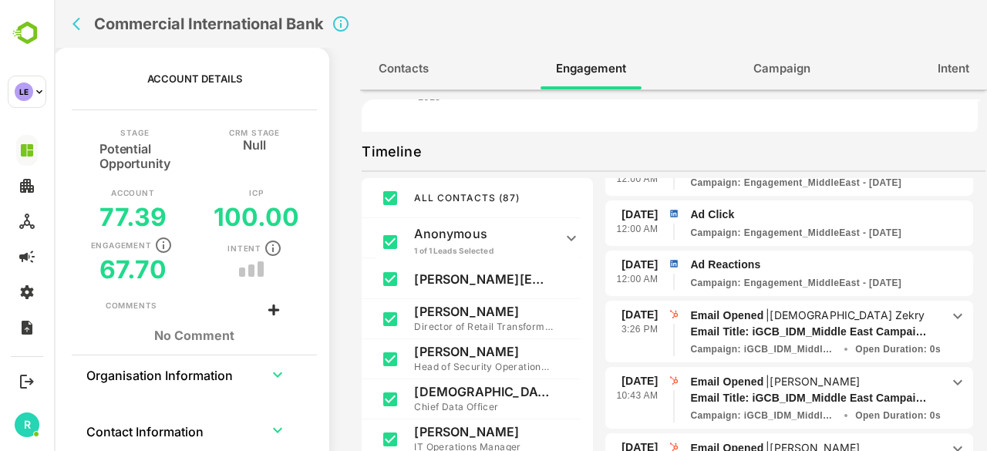
click at [79, 25] on icon "back" at bounding box center [79, 23] width 15 height 15
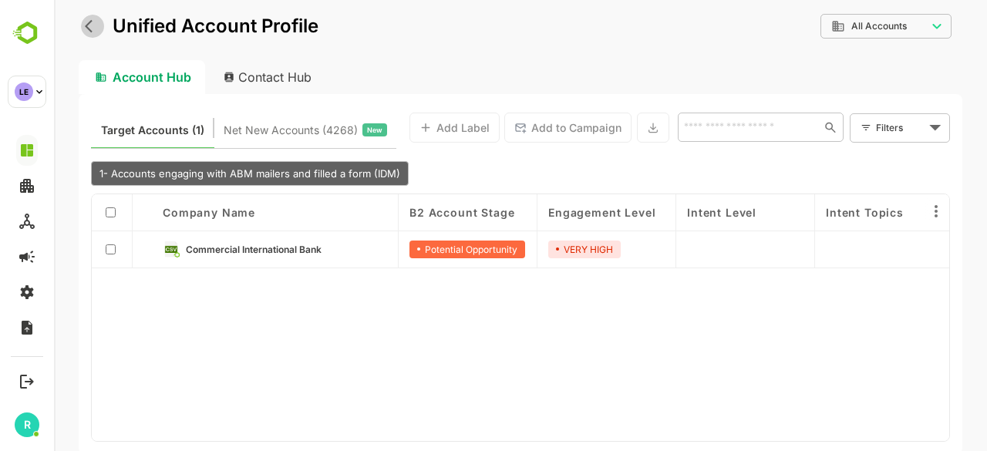
click at [91, 25] on icon "back" at bounding box center [92, 26] width 15 height 15
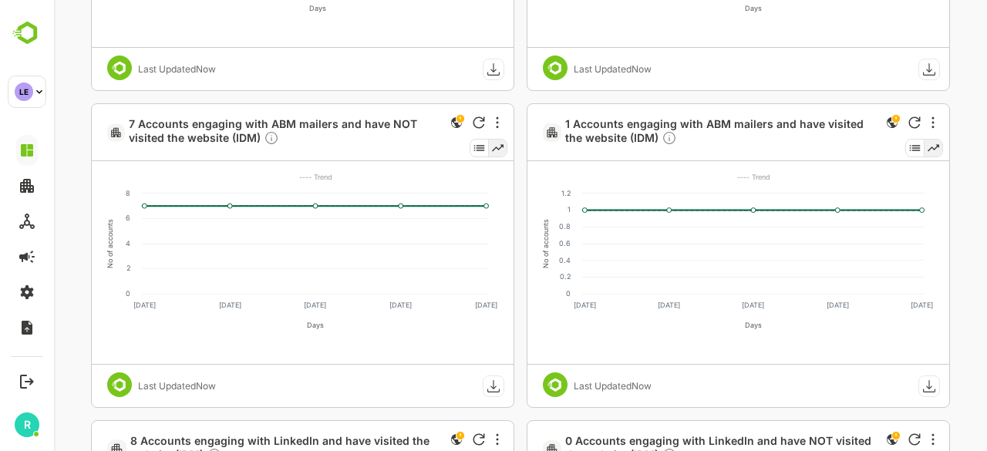
scroll to position [1306, 0]
click at [303, 120] on span "7 Accounts engaging with ABM mailers and have NOT visited the website (IDM)" at bounding box center [285, 131] width 312 height 31
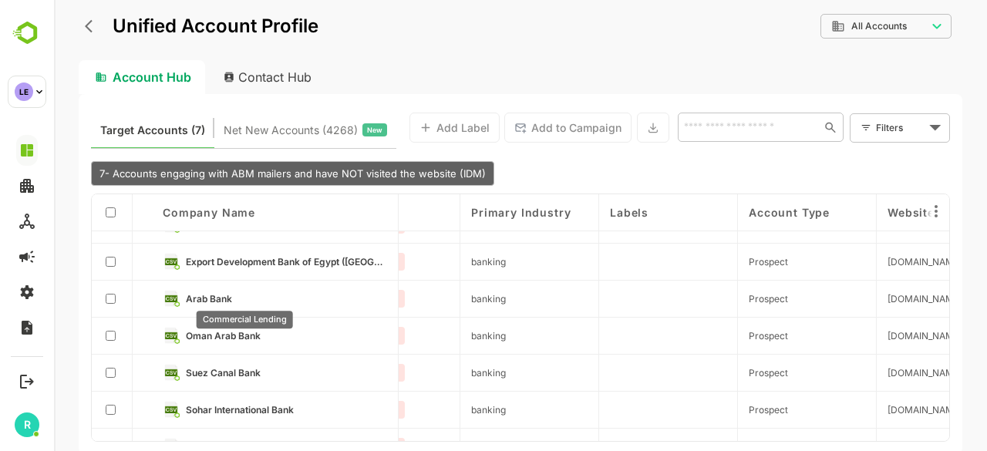
scroll to position [28, 634]
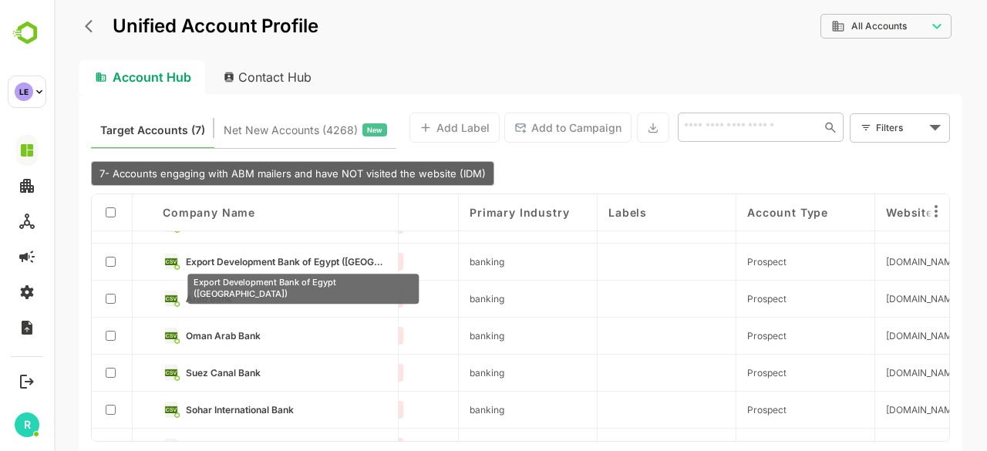
click at [251, 257] on span "Export Development Bank of Egypt (Ebank)" at bounding box center [285, 262] width 201 height 12
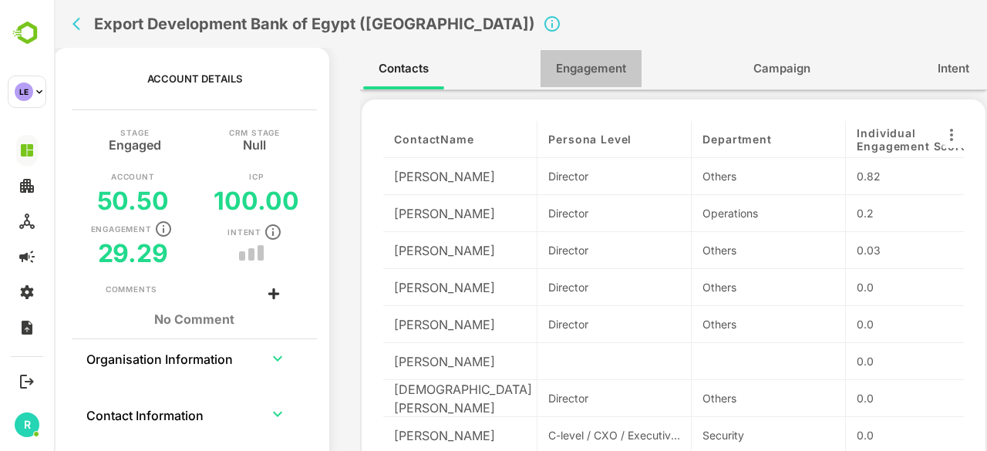
click at [597, 70] on span "Engagement" at bounding box center [591, 69] width 70 height 20
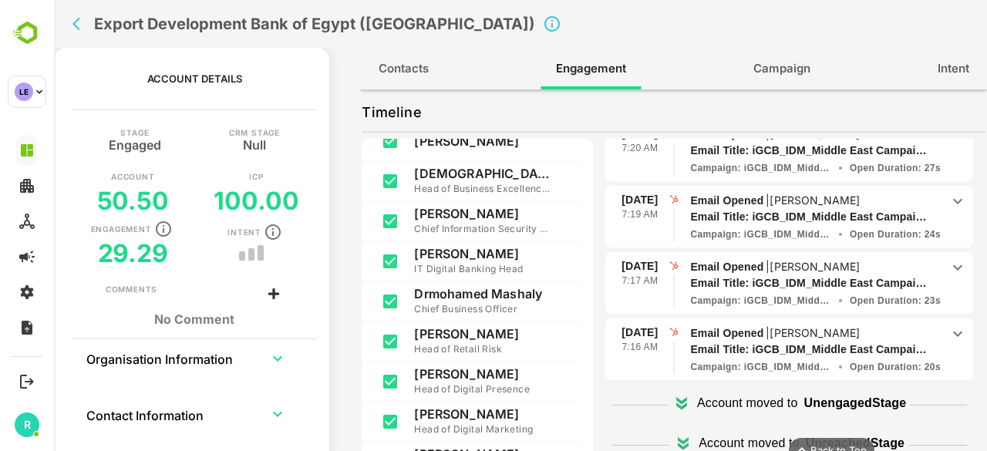
scroll to position [0, 0]
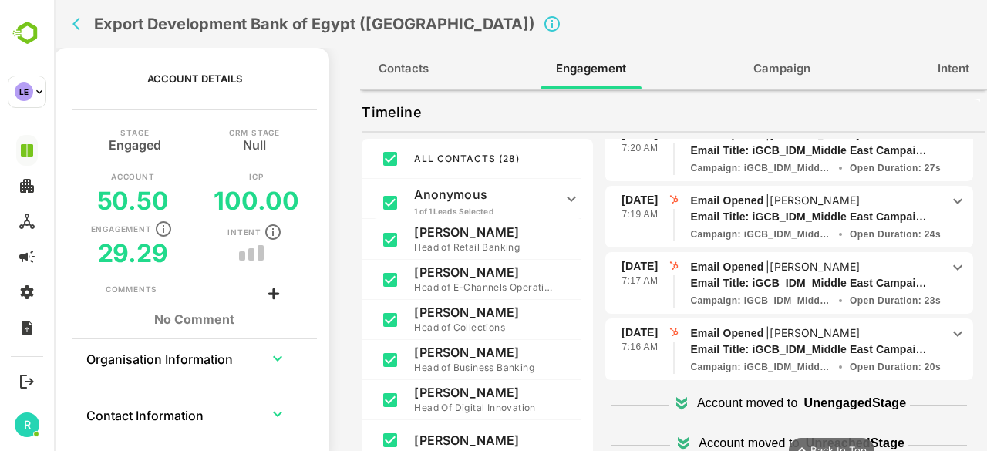
click at [598, 286] on div "ALL CONTACTS ( 28 ) Anonymous 1 of 1 Leads Selected Others Montasser Elsayed He…" at bounding box center [674, 305] width 624 height 332
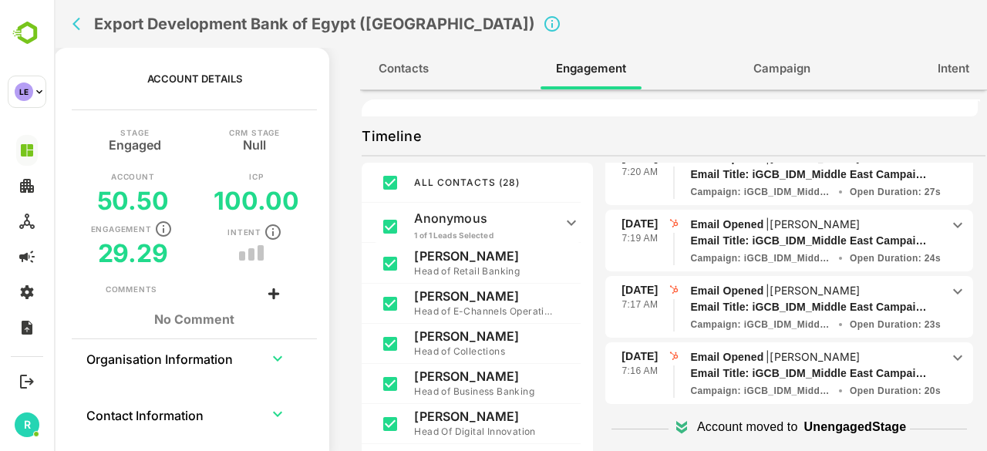
scroll to position [251, 0]
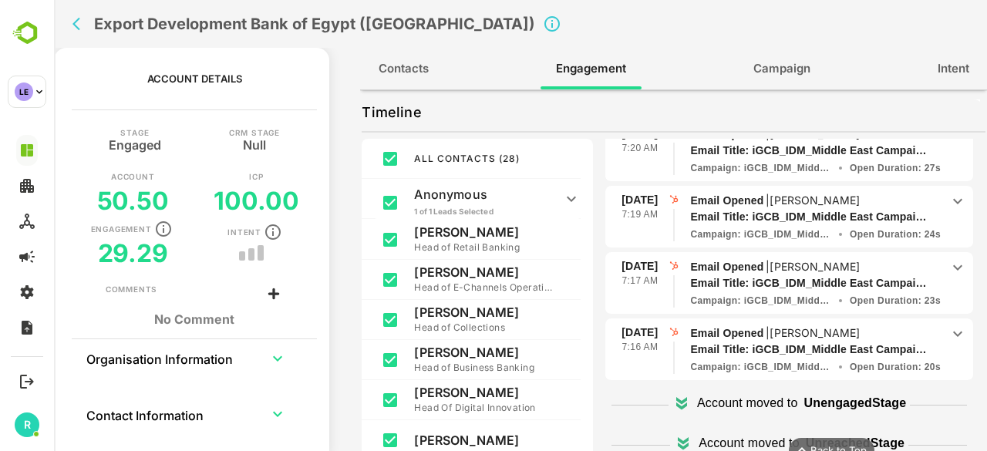
click at [598, 283] on div "ALL CONTACTS ( 28 ) Anonymous 1 of 1 Leads Selected Others Montasser Elsayed He…" at bounding box center [674, 305] width 624 height 332
click at [76, 25] on icon "back" at bounding box center [76, 24] width 8 height 13
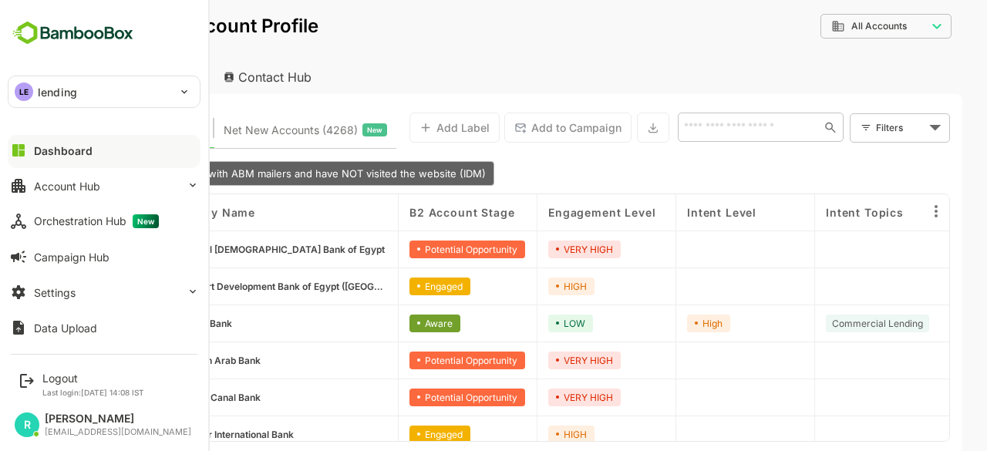
click at [76, 144] on div "Dashboard" at bounding box center [63, 150] width 59 height 13
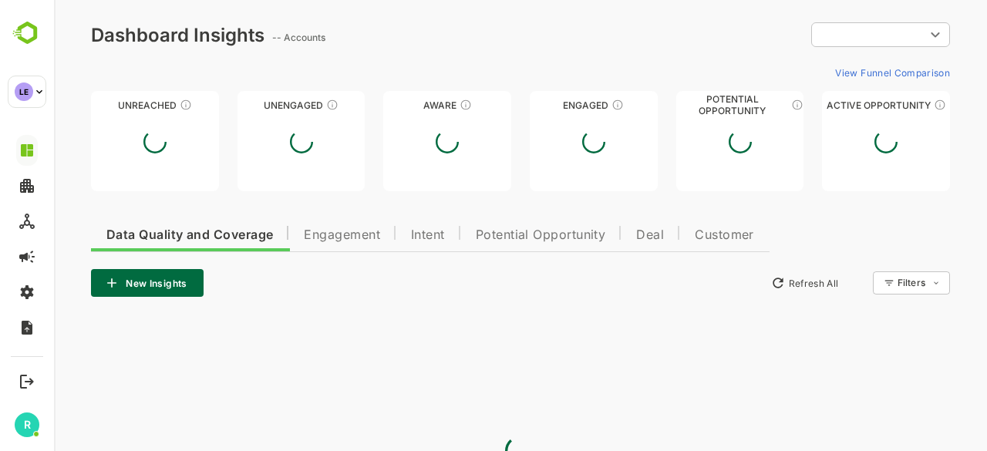
type input "**********"
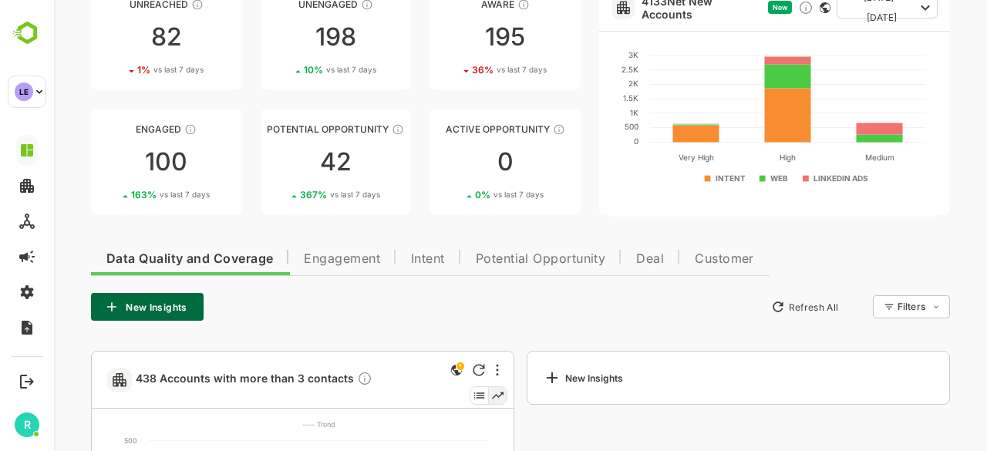
scroll to position [108, 0]
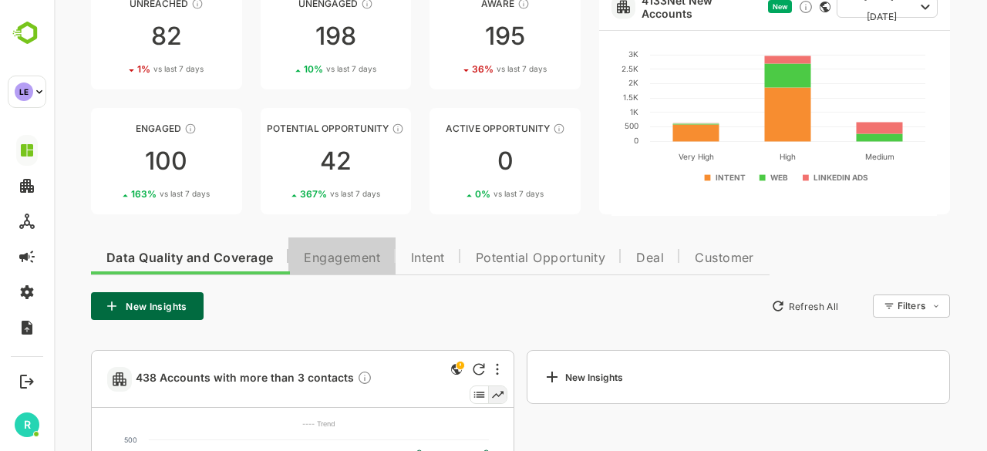
click at [342, 264] on span "Engagement" at bounding box center [342, 258] width 76 height 12
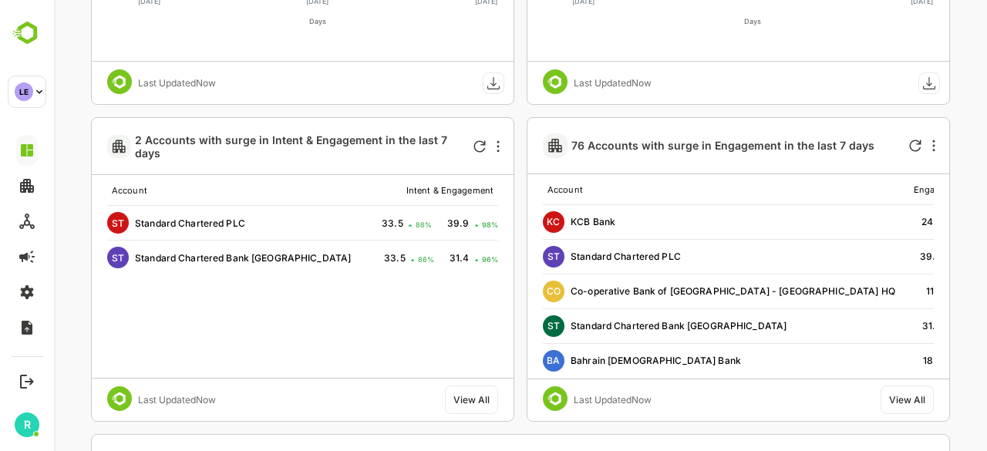
scroll to position [3027, 0]
